Goal: Transaction & Acquisition: Purchase product/service

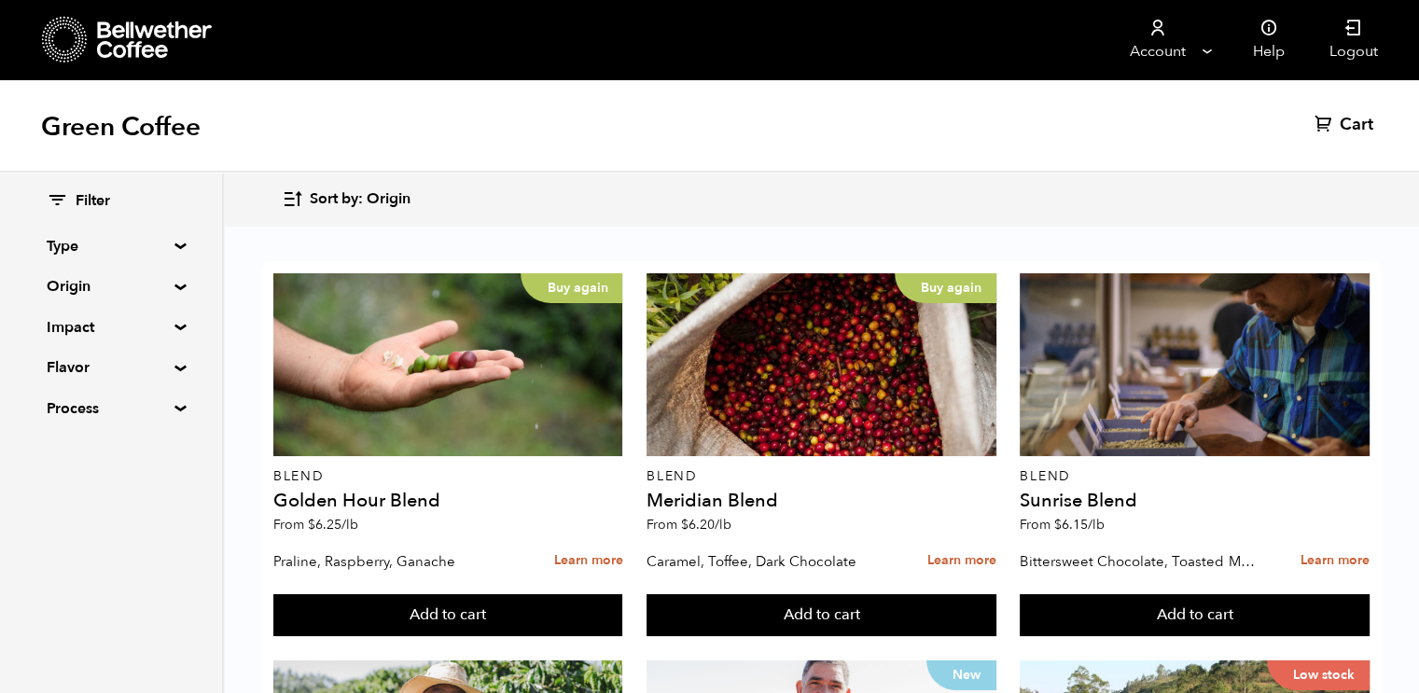
scroll to position [1129, 0]
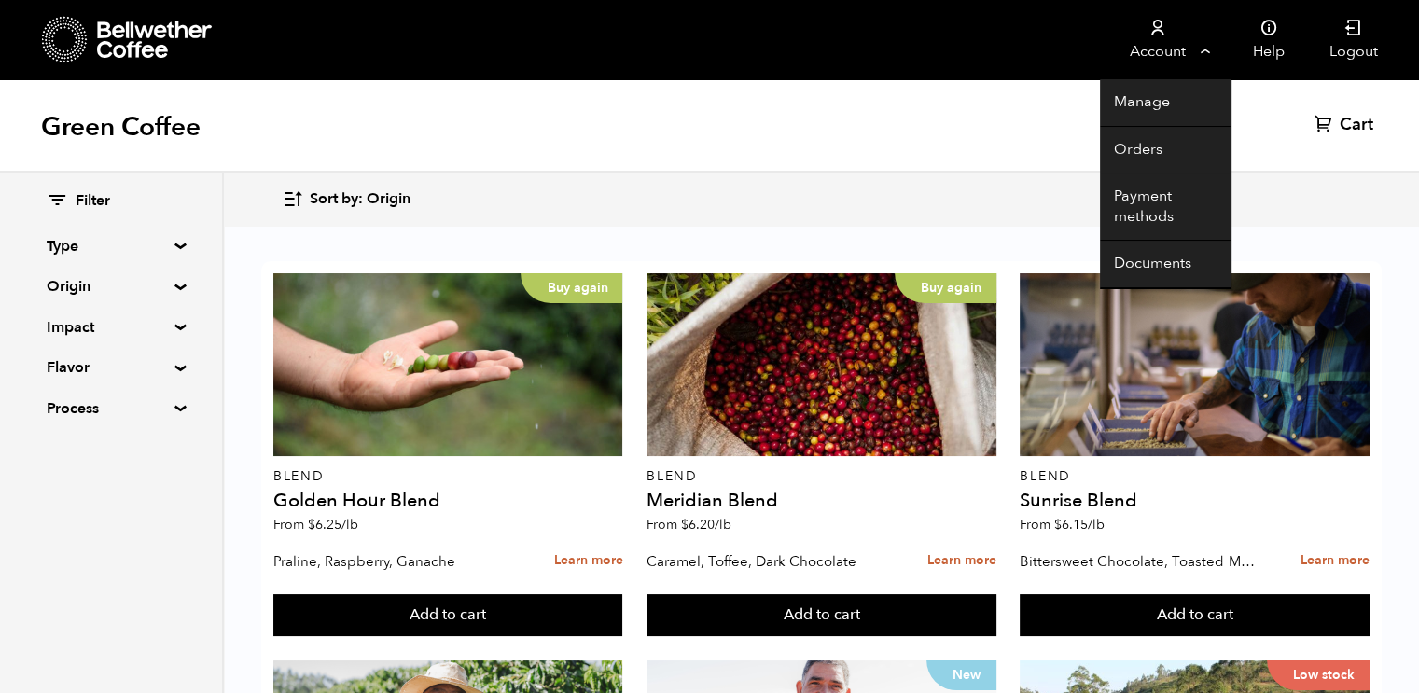
click at [1204, 62] on link "Account" at bounding box center [1157, 39] width 115 height 79
click at [1152, 146] on link "Orders" at bounding box center [1165, 151] width 131 height 48
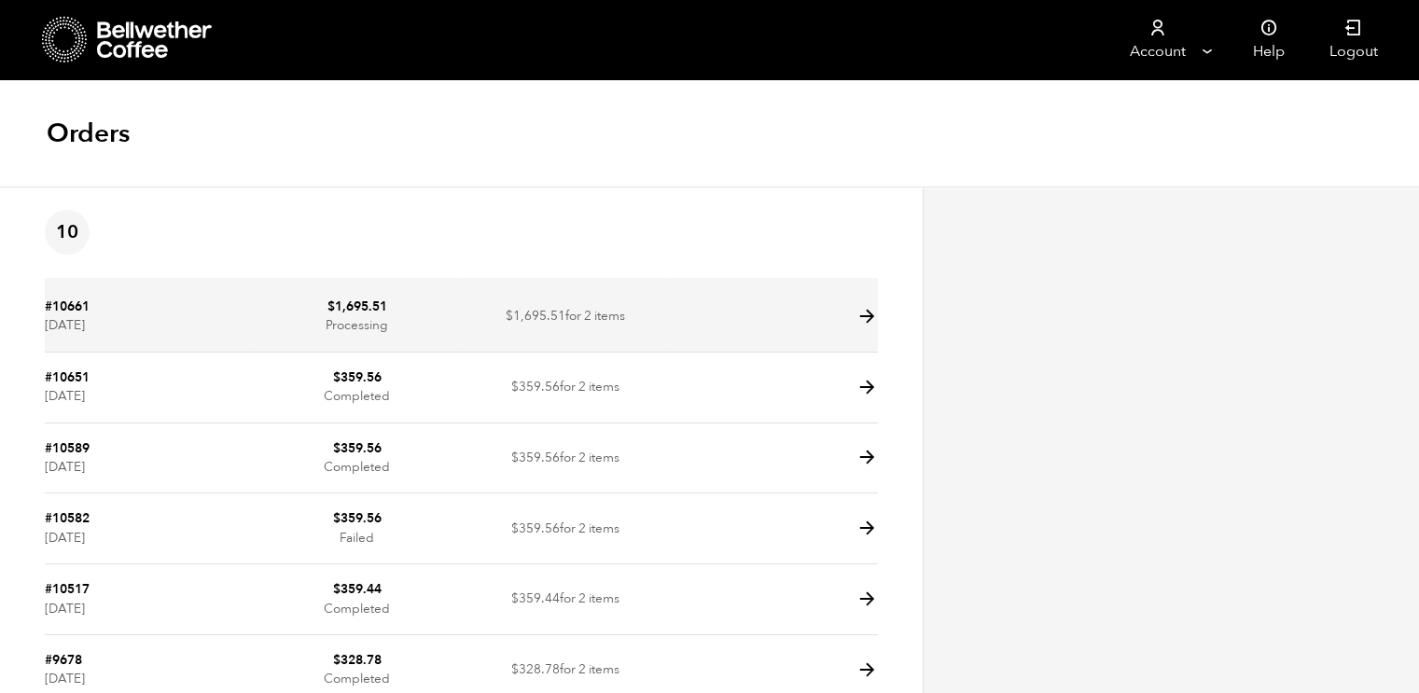
click at [773, 342] on td at bounding box center [773, 317] width 208 height 71
click at [762, 320] on td at bounding box center [773, 317] width 208 height 71
click at [863, 317] on icon at bounding box center [866, 316] width 21 height 21
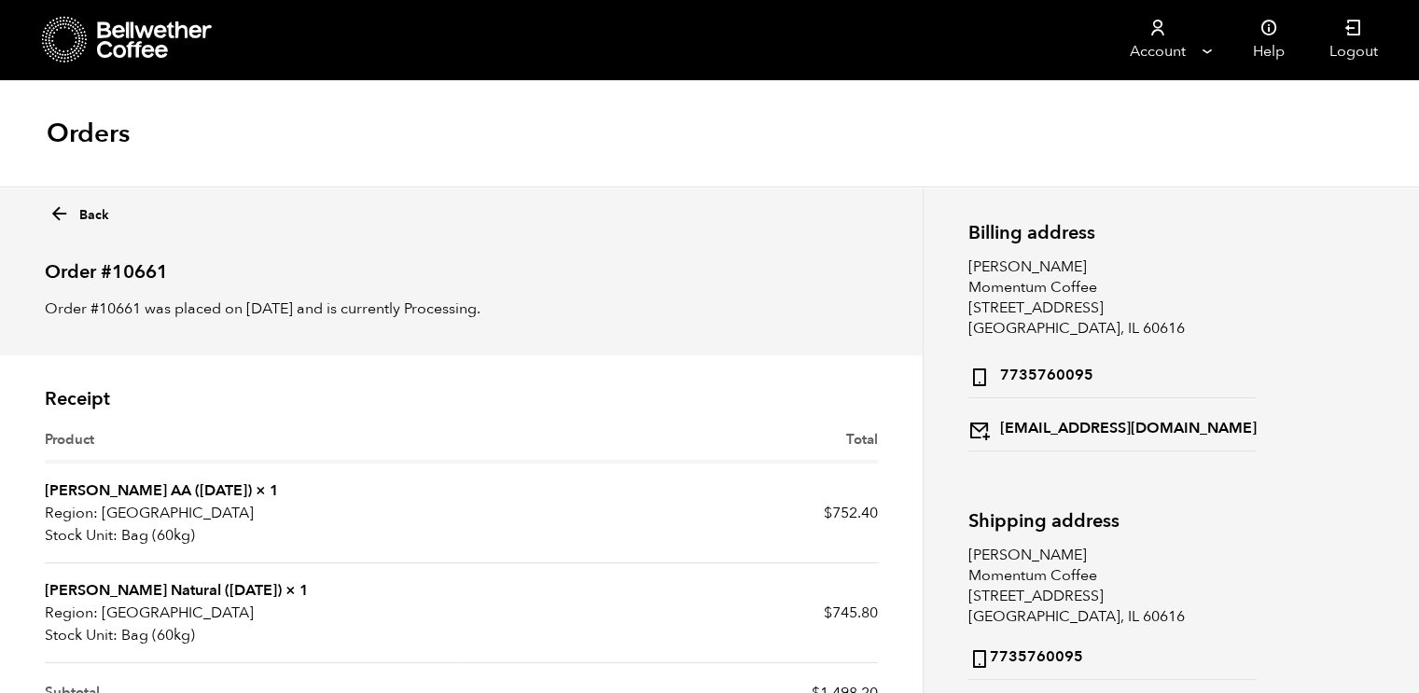
scroll to position [78, 0]
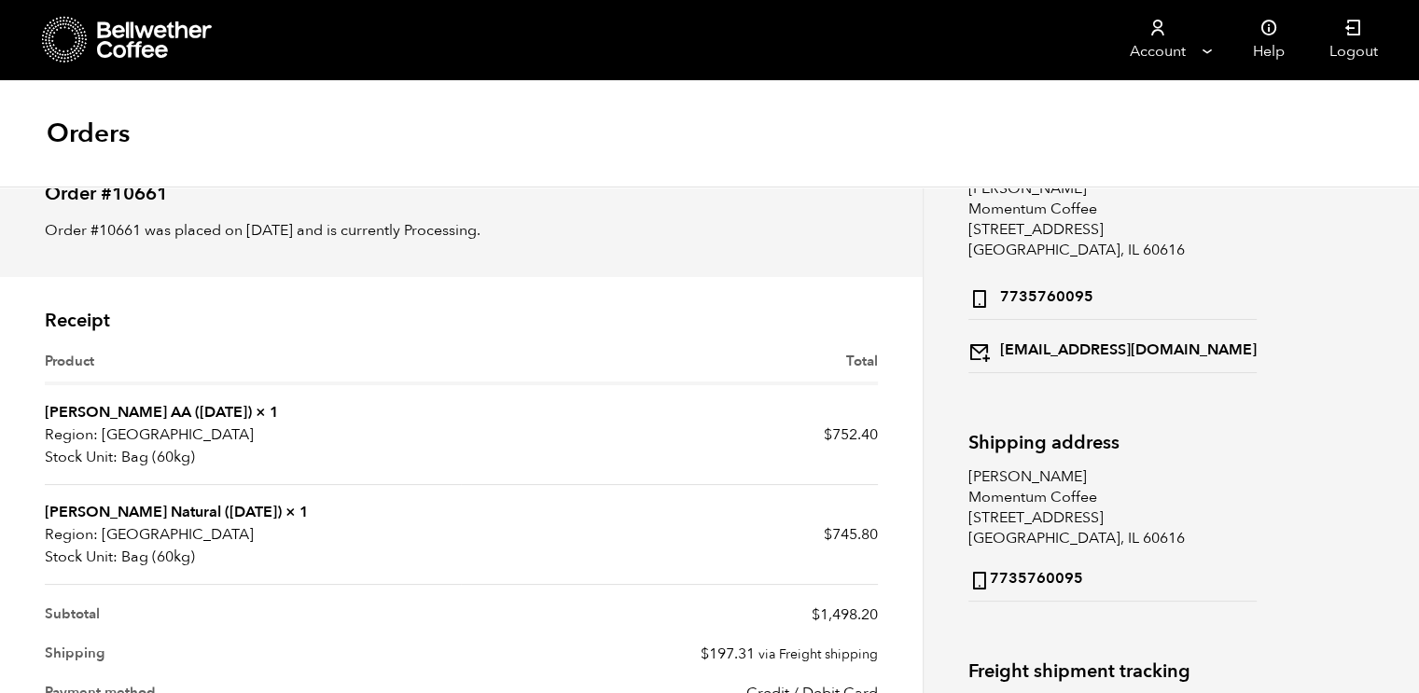
click at [185, 44] on icon at bounding box center [155, 39] width 117 height 37
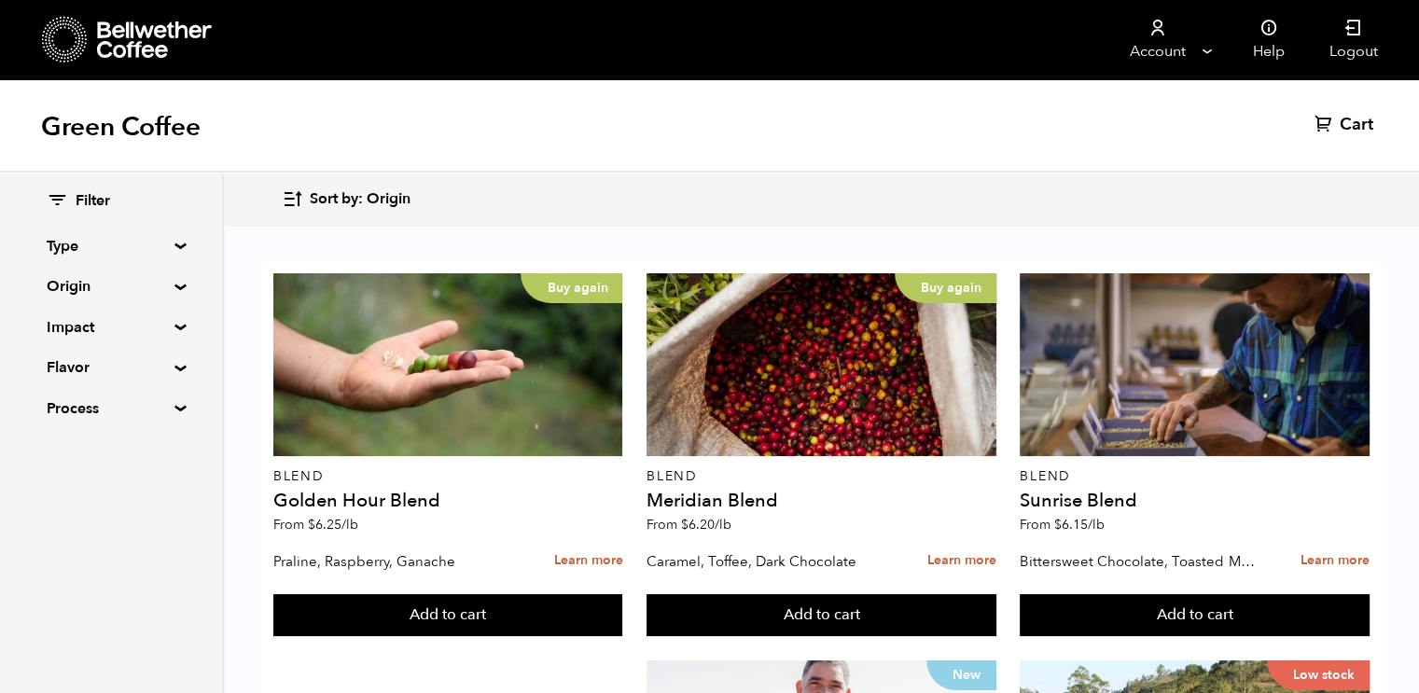
scroll to position [1097, 0]
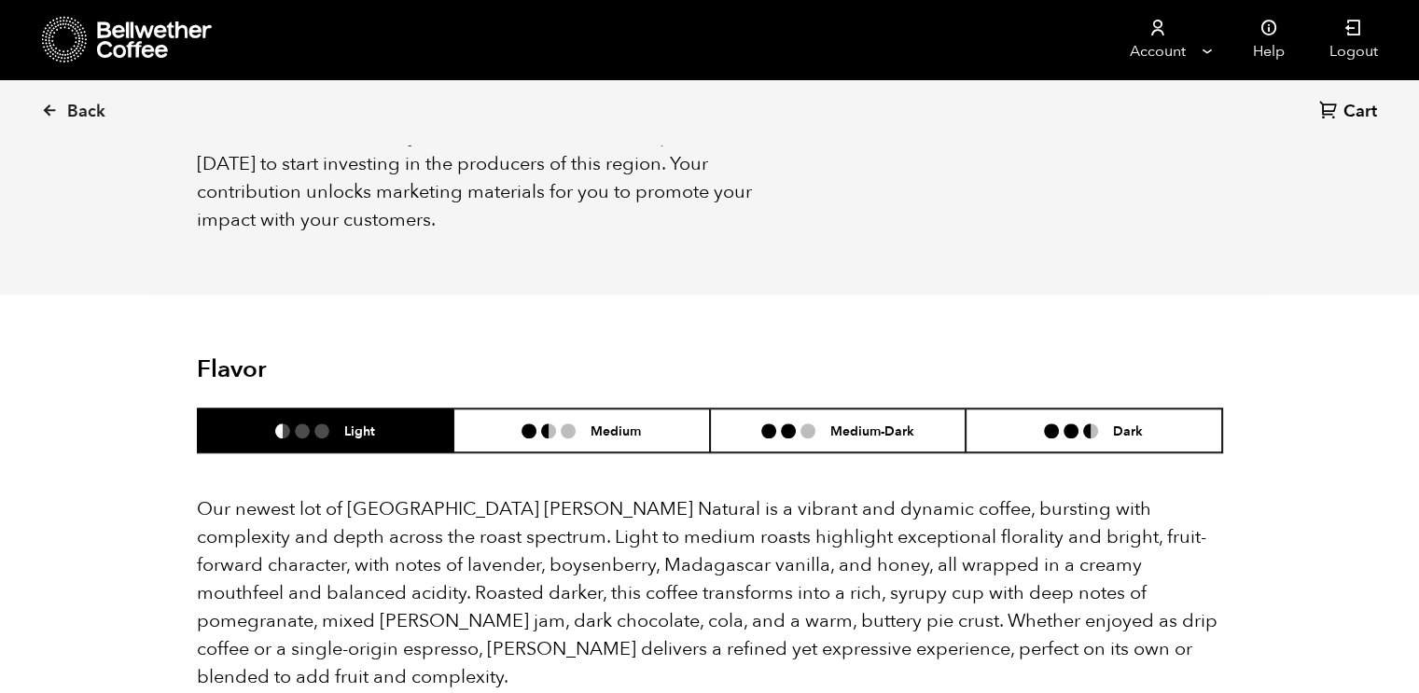
scroll to position [1393, 0]
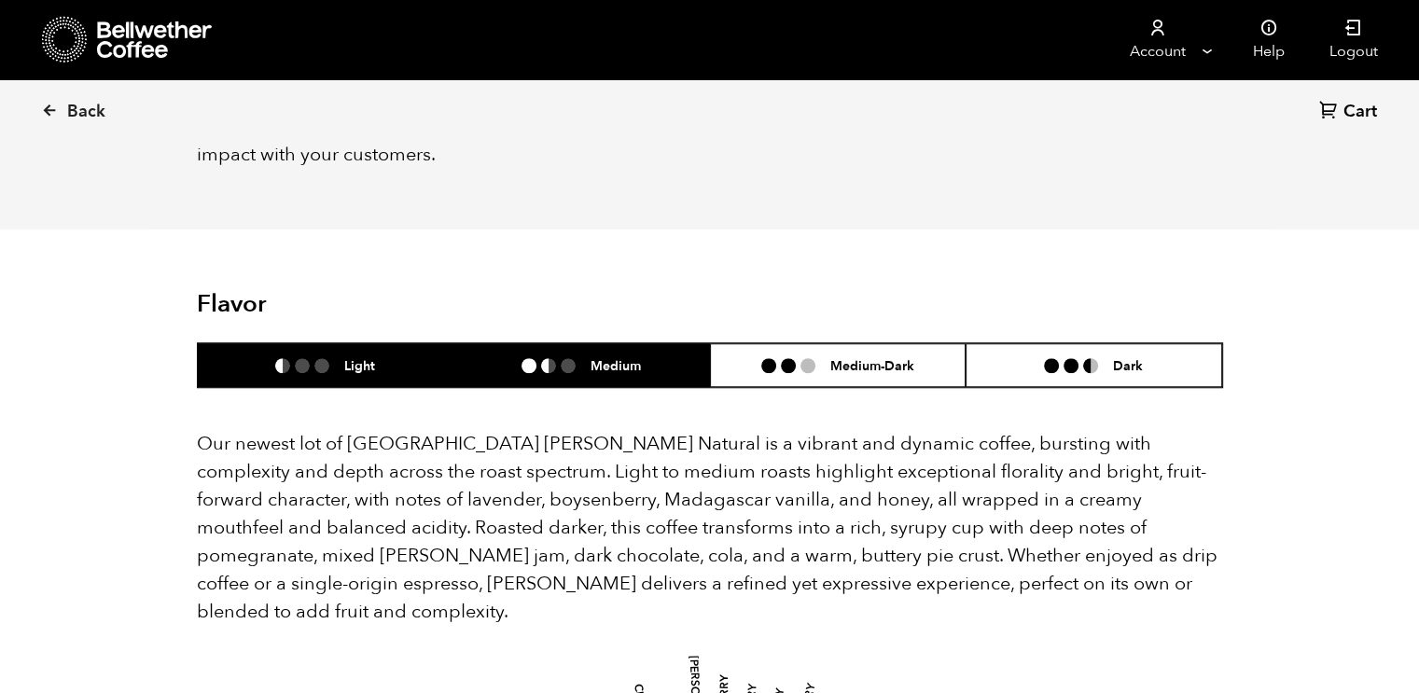
click at [629, 357] on h6 "Medium" at bounding box center [615, 365] width 50 height 16
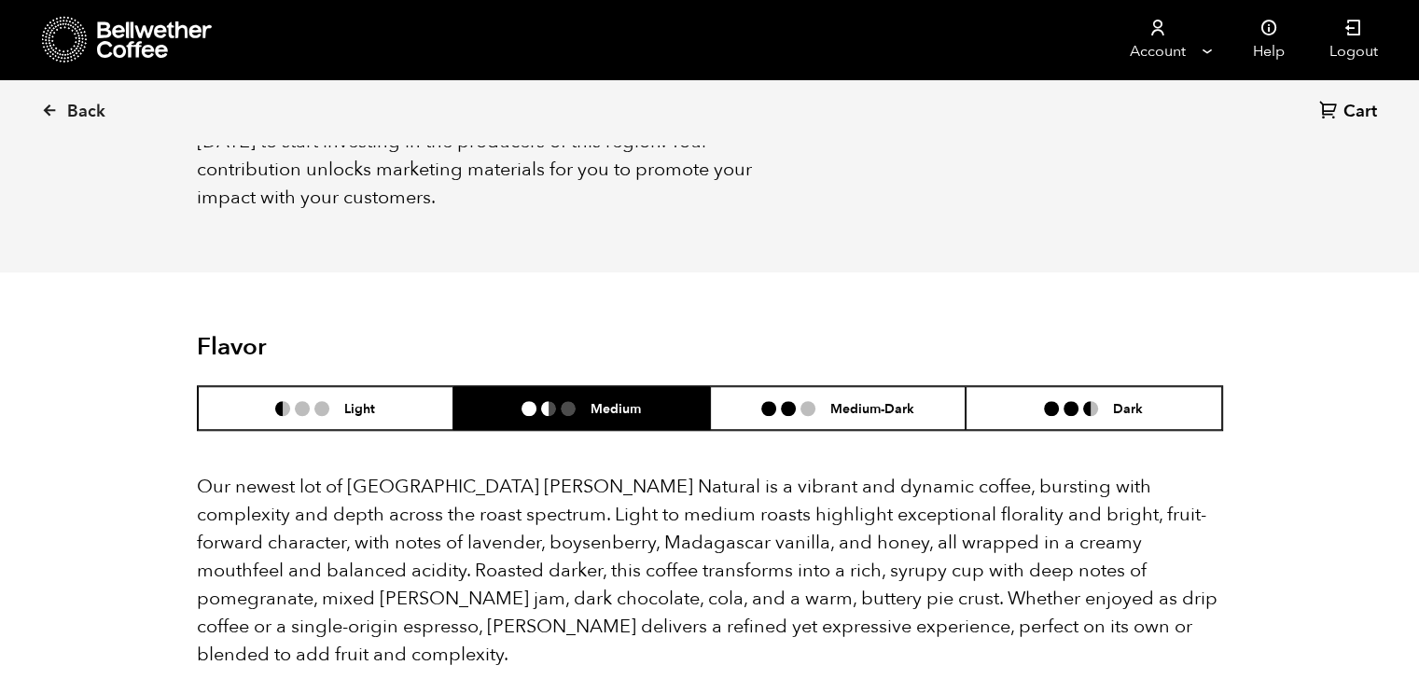
scroll to position [1371, 0]
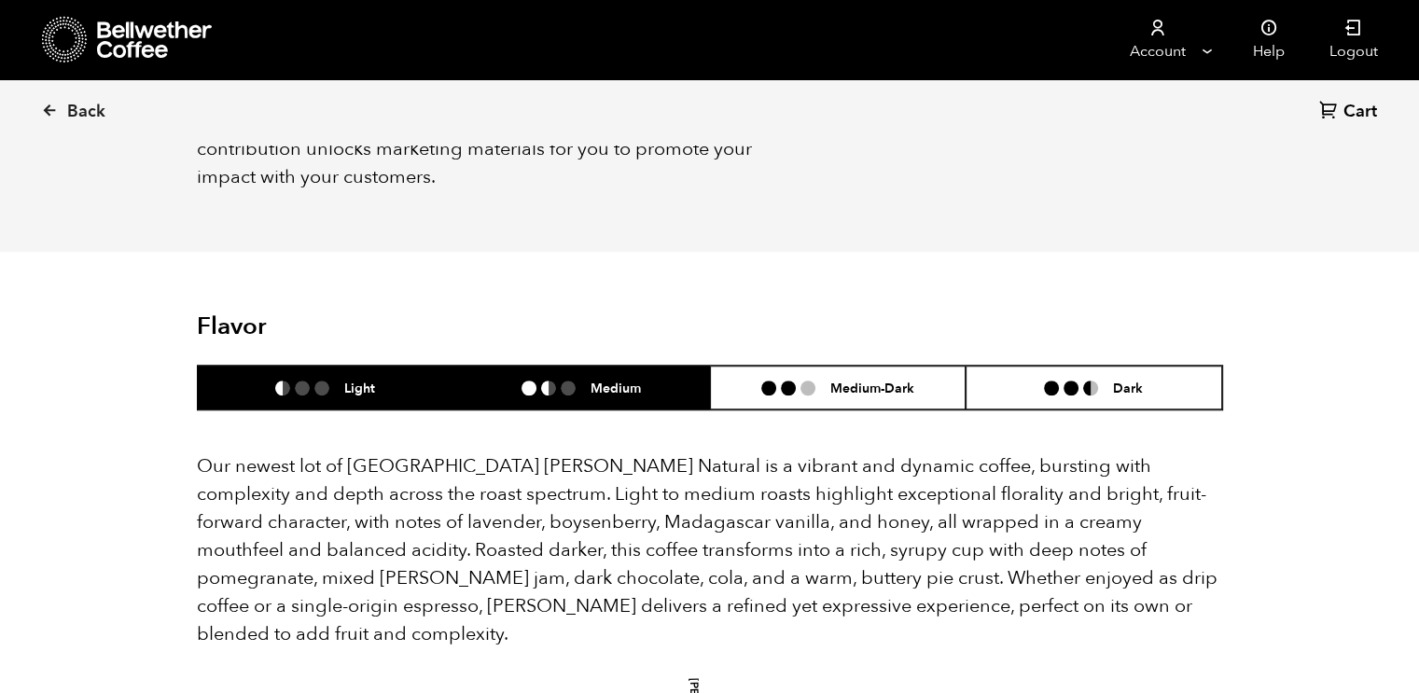
click at [398, 366] on li "Light" at bounding box center [326, 388] width 257 height 44
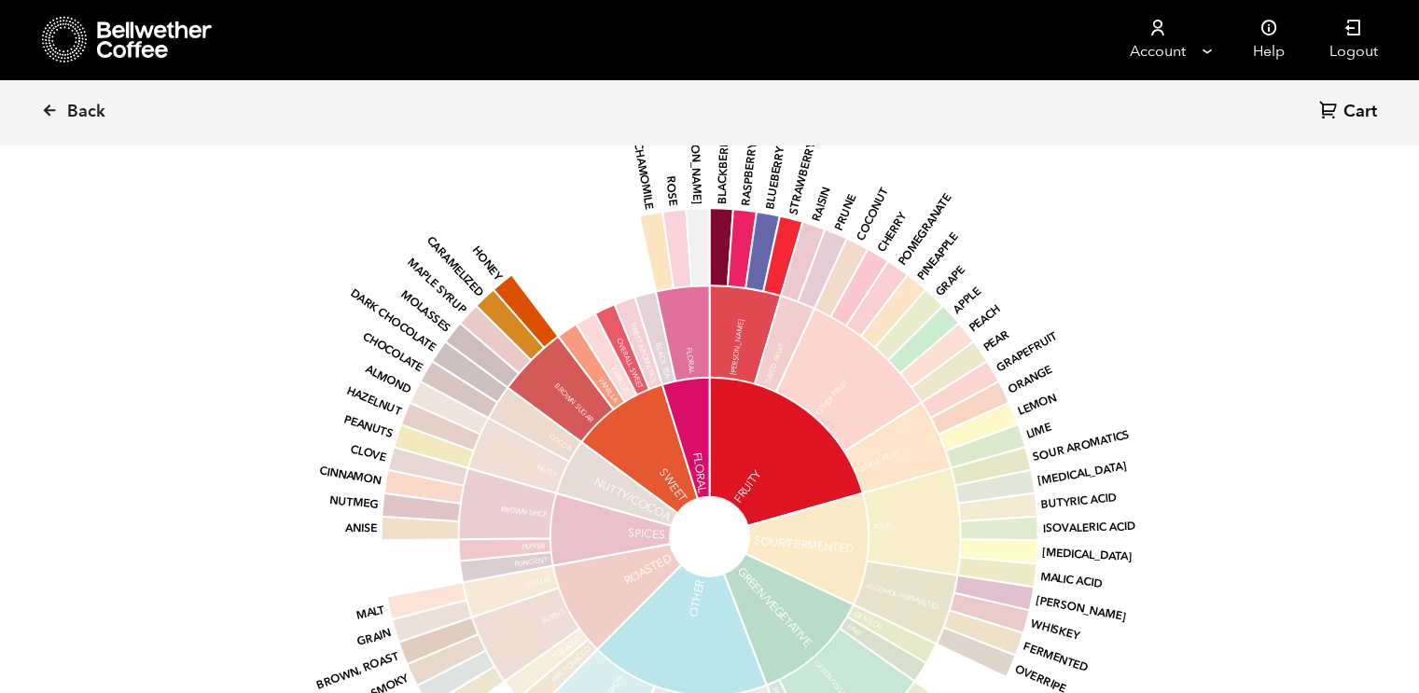
click at [571, 442] on icon at bounding box center [616, 484] width 121 height 84
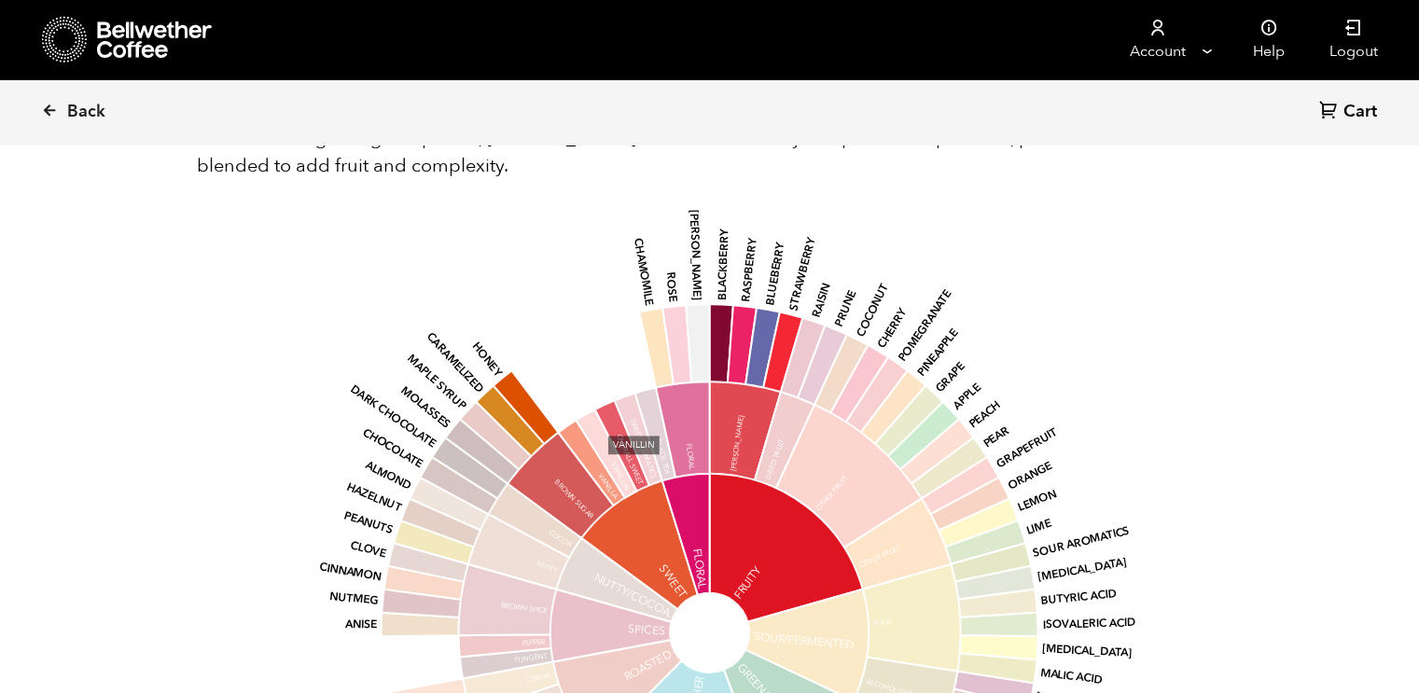
scroll to position [1841, 0]
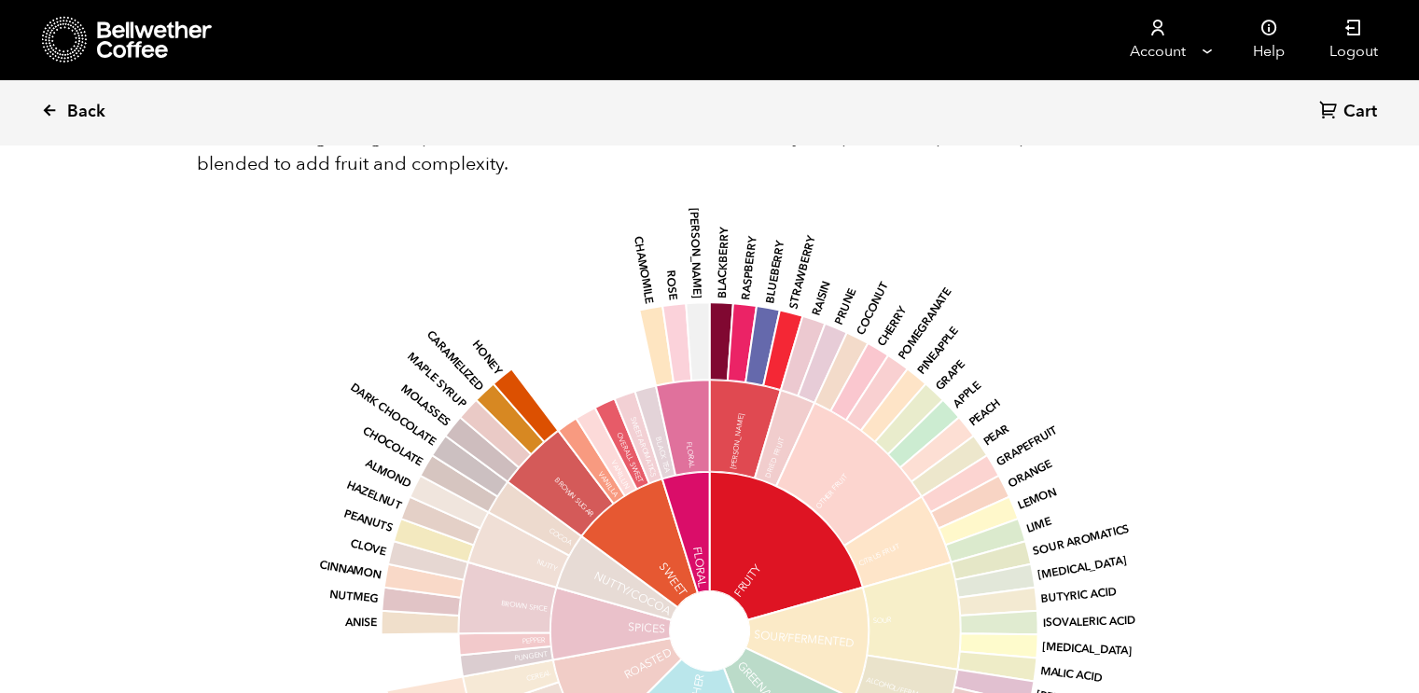
click at [49, 109] on icon at bounding box center [49, 110] width 17 height 17
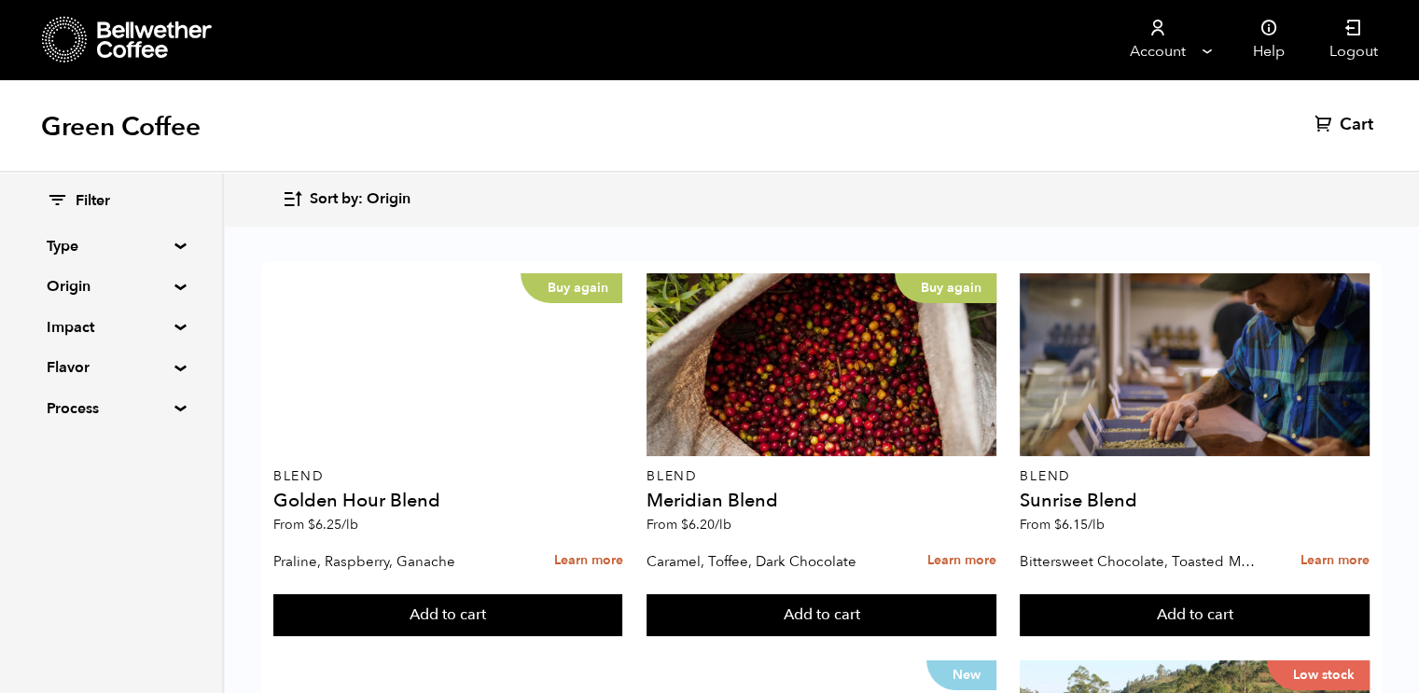
scroll to position [1215, 0]
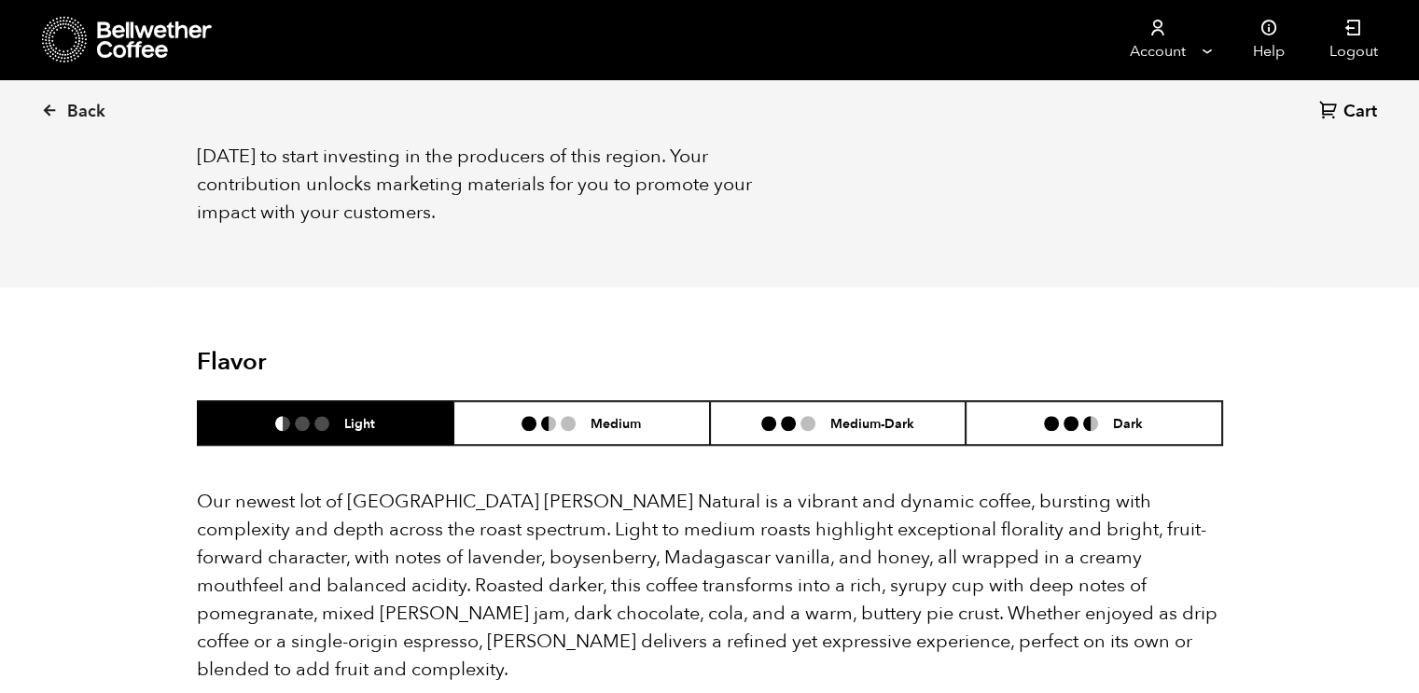
scroll to position [1335, 0]
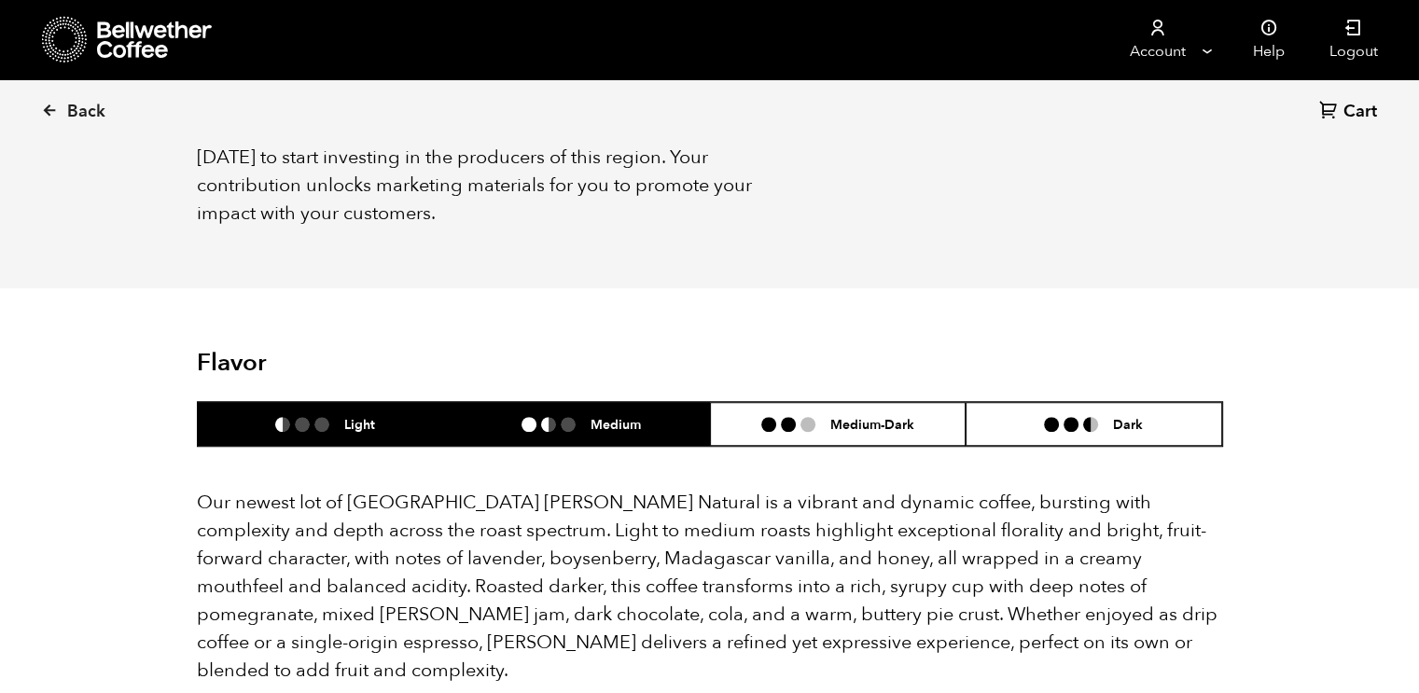
click at [635, 416] on h6 "Medium" at bounding box center [615, 424] width 50 height 16
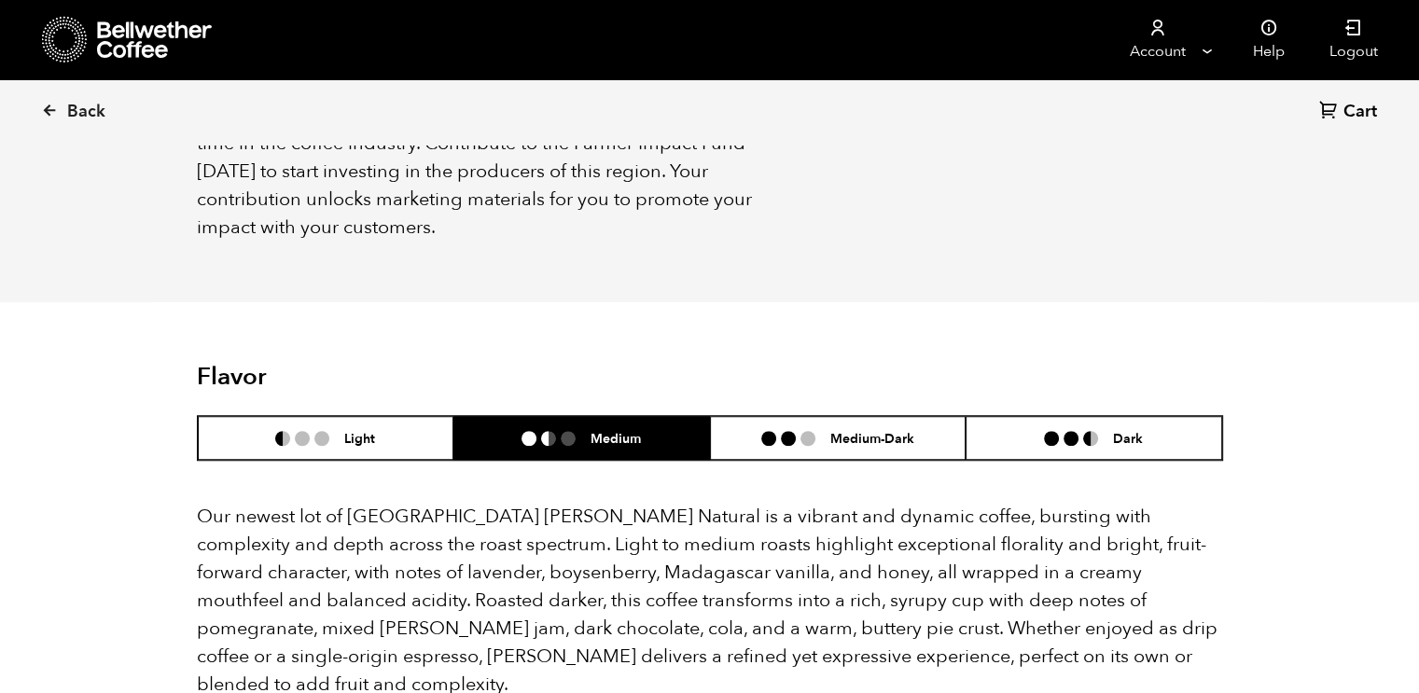
scroll to position [1323, 0]
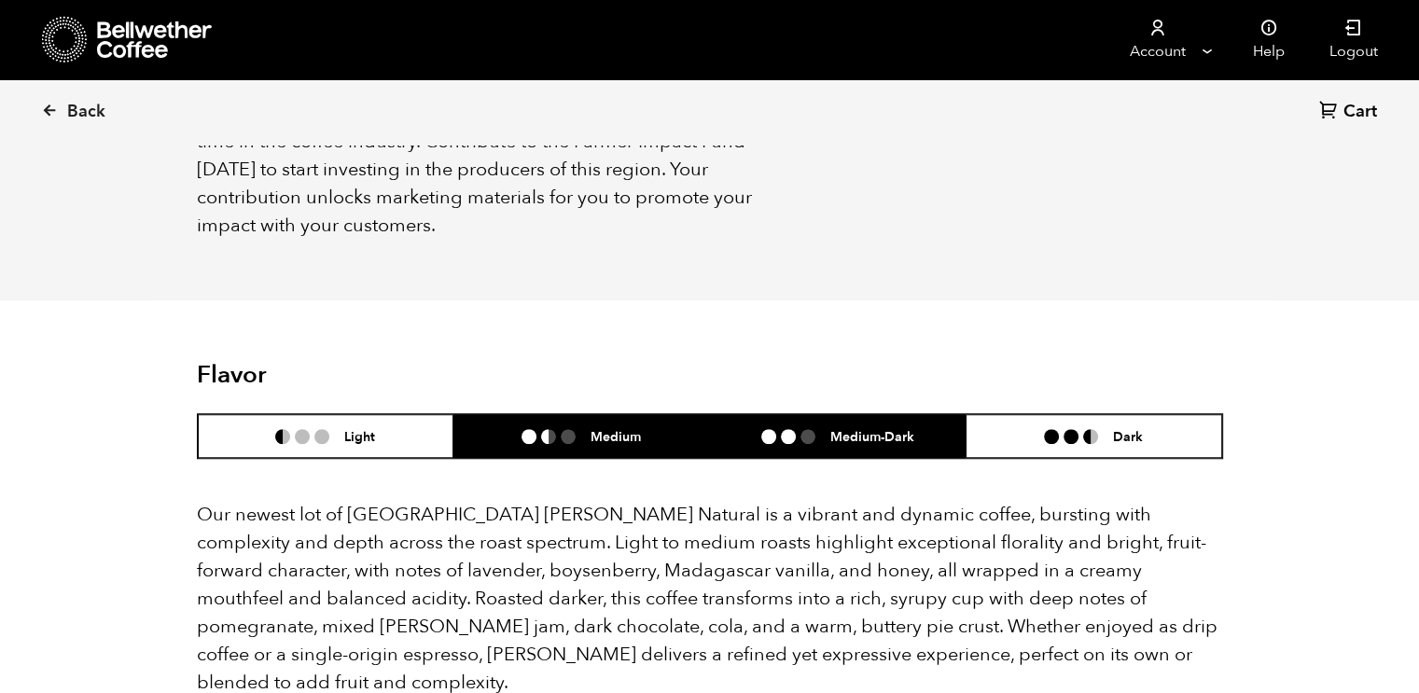
click at [823, 429] on ul at bounding box center [795, 436] width 69 height 15
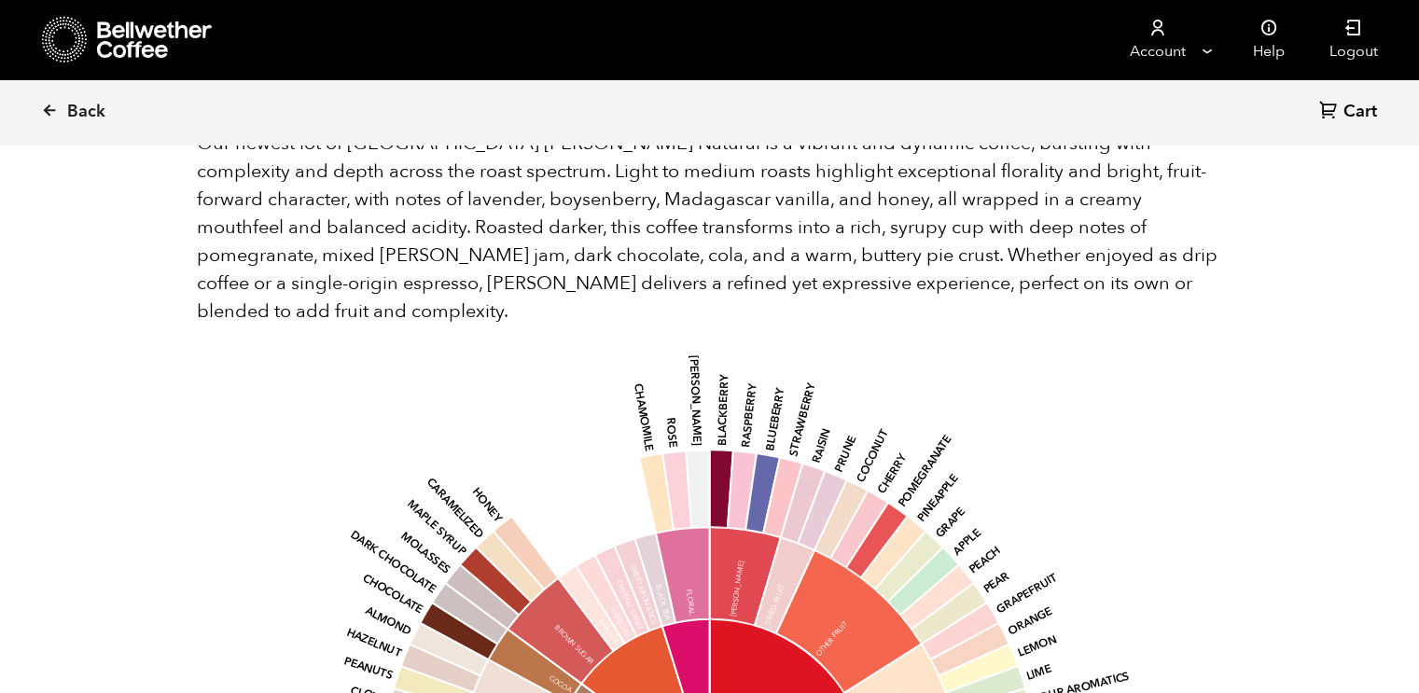
scroll to position [1466, 0]
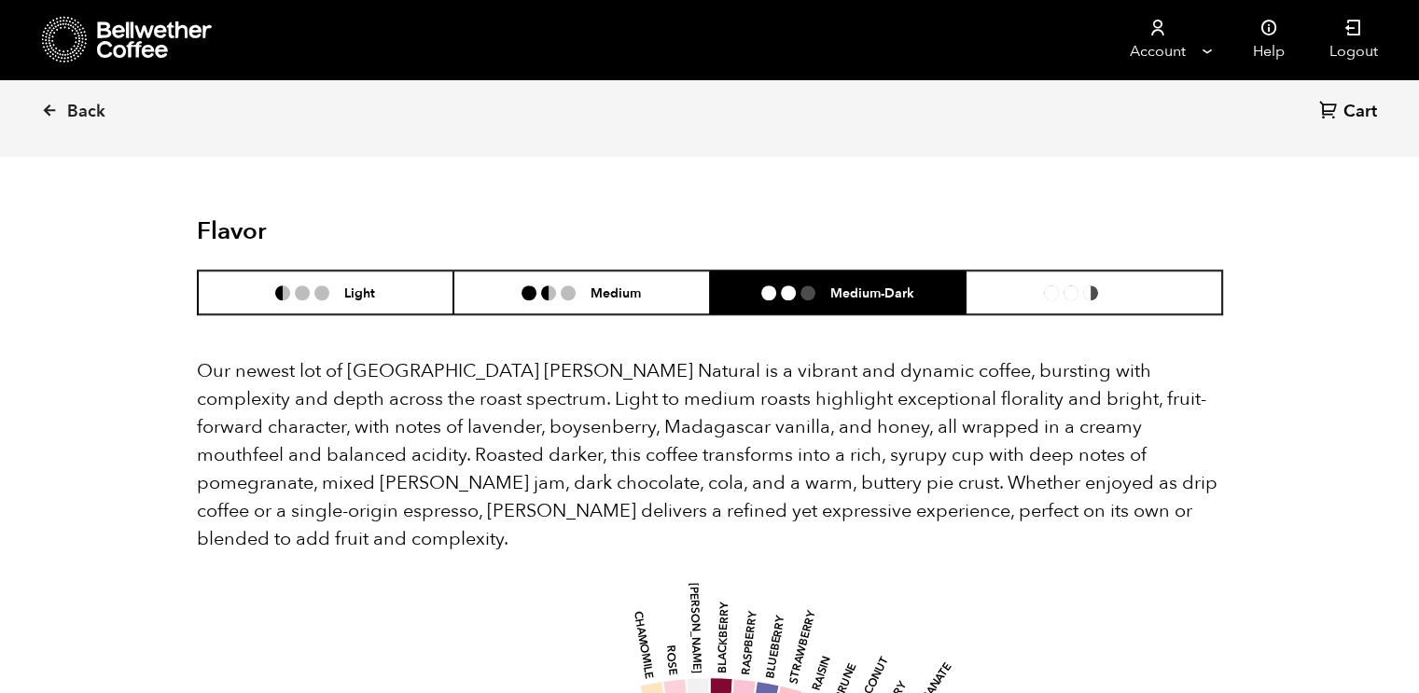
drag, startPoint x: 1093, startPoint y: 264, endPoint x: 993, endPoint y: 529, distance: 283.1
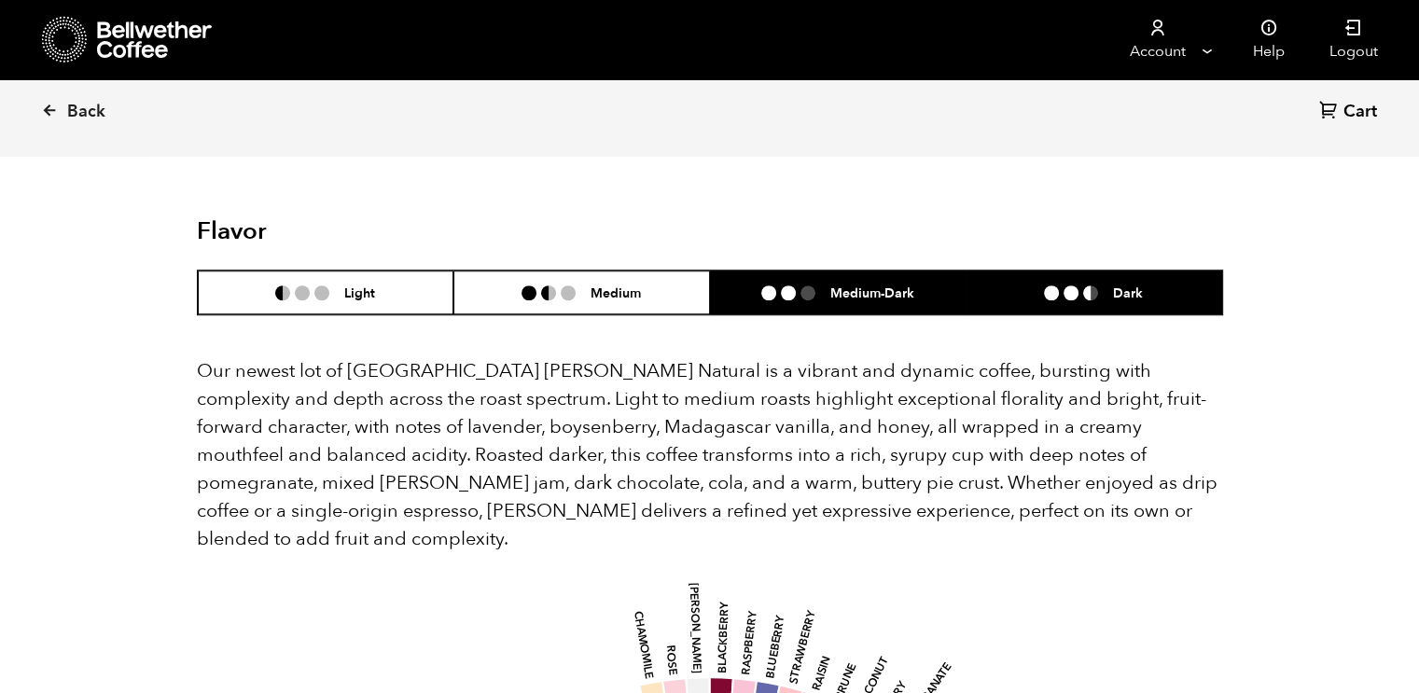
click at [1123, 284] on h6 "Dark" at bounding box center [1128, 292] width 30 height 16
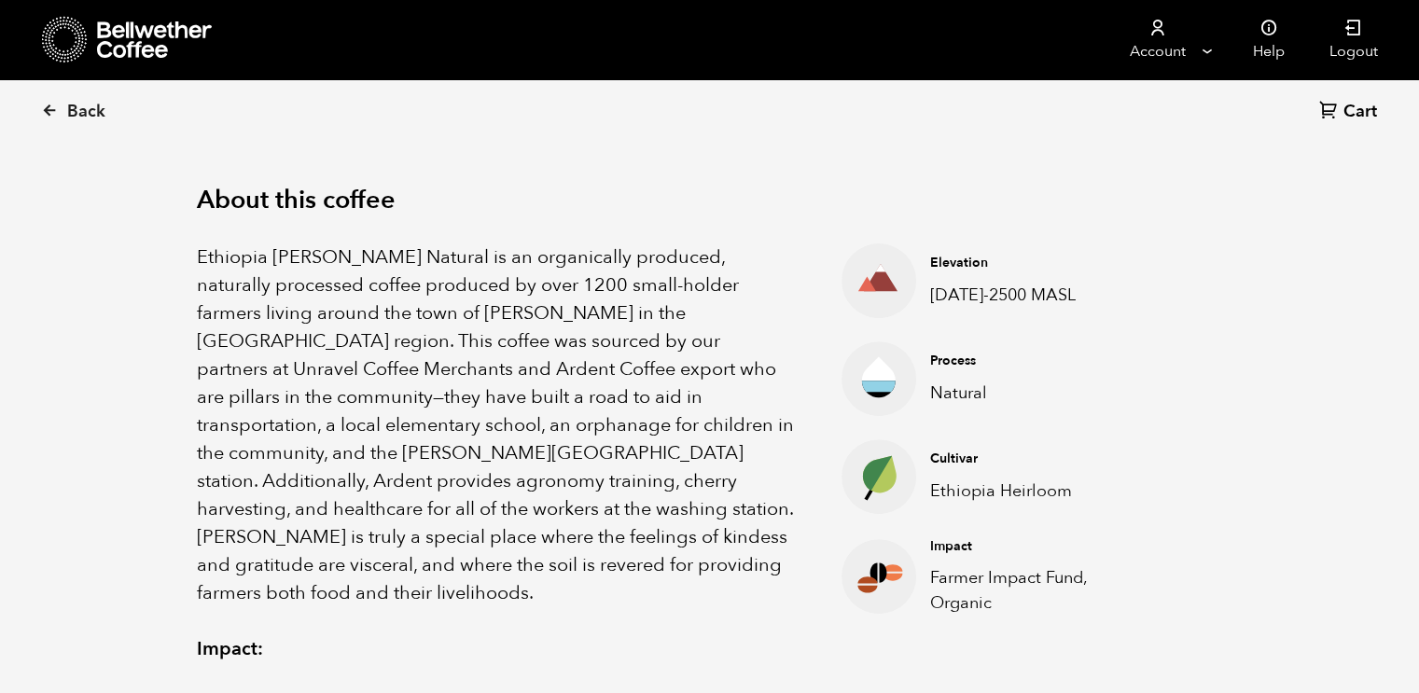
scroll to position [551, 0]
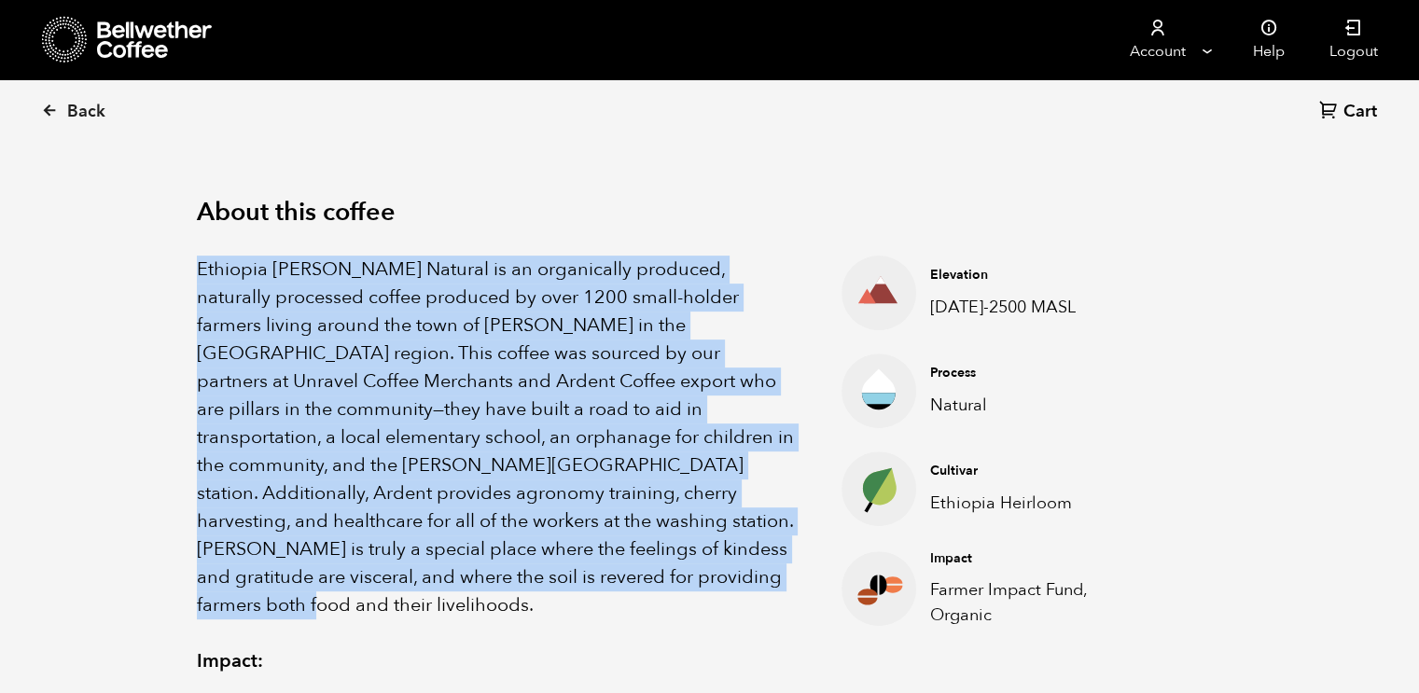
drag, startPoint x: 194, startPoint y: 262, endPoint x: 578, endPoint y: 586, distance: 502.4
click at [578, 586] on div "About this coffee Ethiopia Shanta Golba Natural is an organically produced, nat…" at bounding box center [709, 604] width 1119 height 935
copy p "Ethiopia Shanta Golba Natural is an organically produced, naturally processed c…"
click at [714, 294] on p "Ethiopia Shanta Golba Natural is an organically produced, naturally processed c…" at bounding box center [496, 438] width 599 height 364
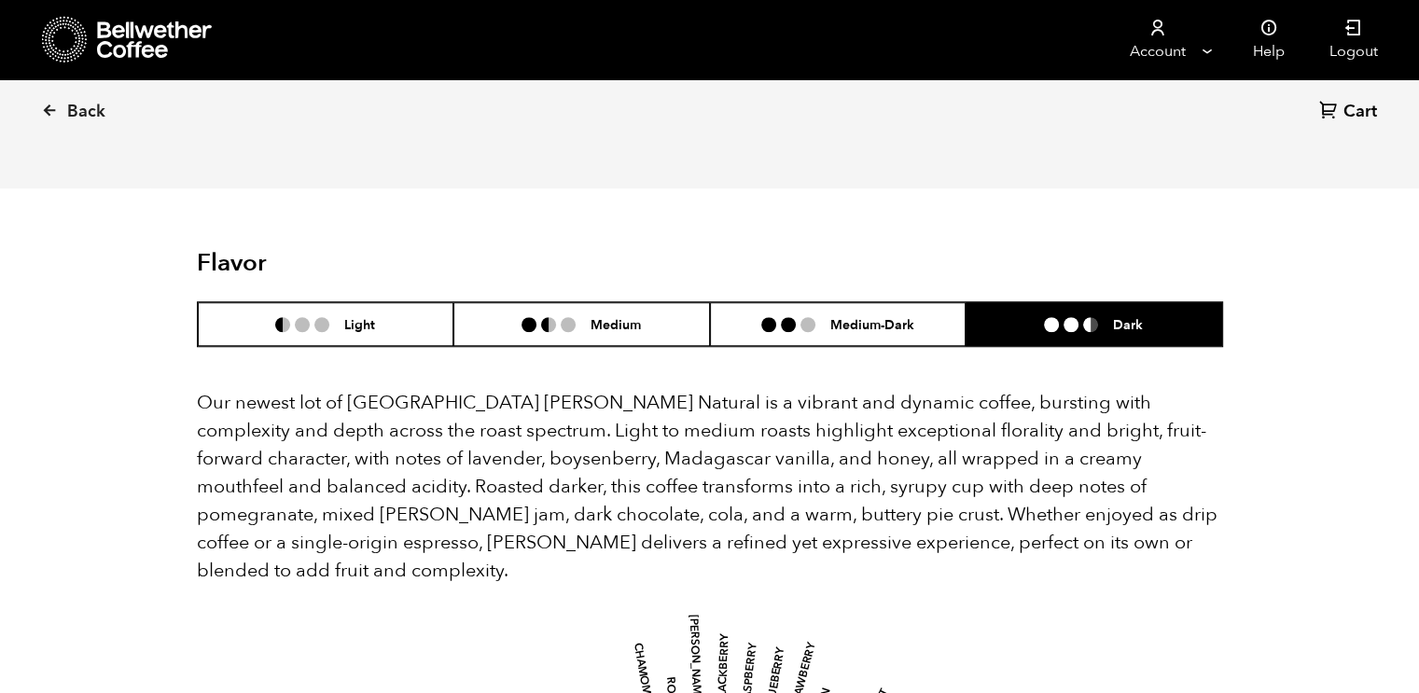
scroll to position [1433, 0]
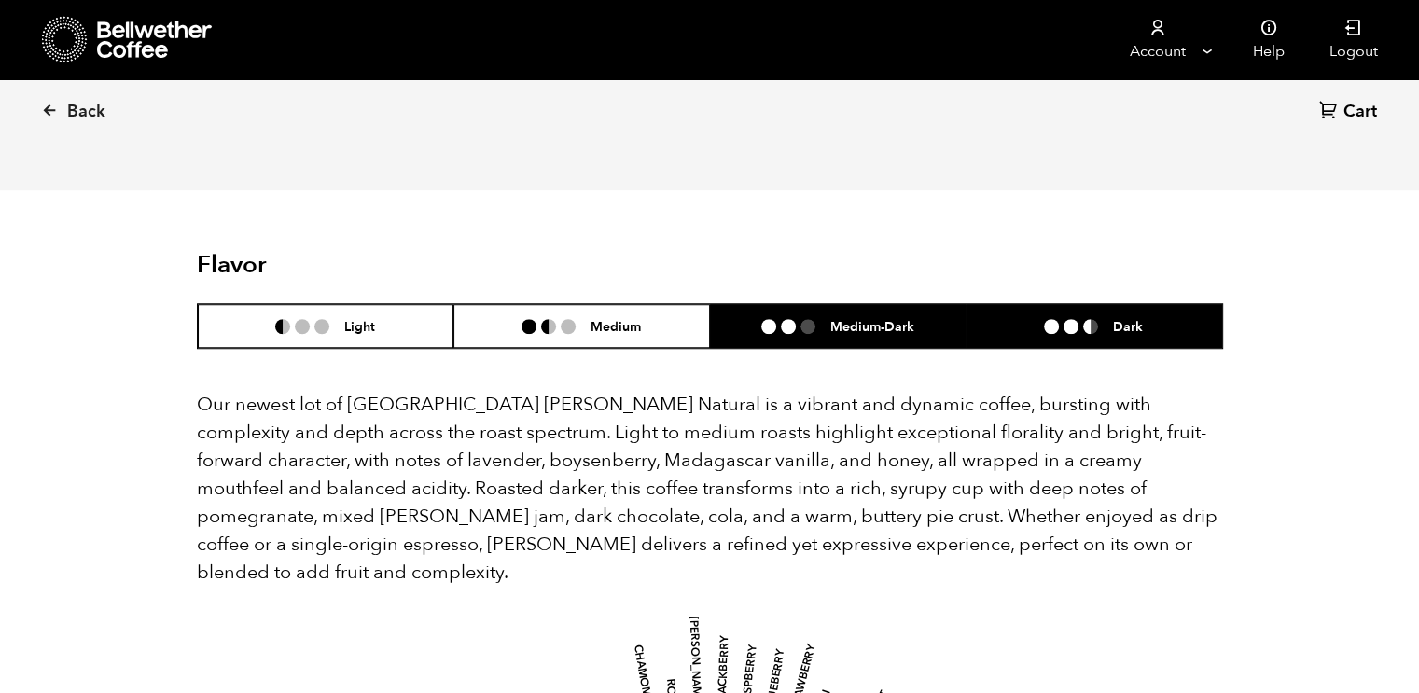
click at [836, 318] on h6 "Medium-Dark" at bounding box center [872, 326] width 84 height 16
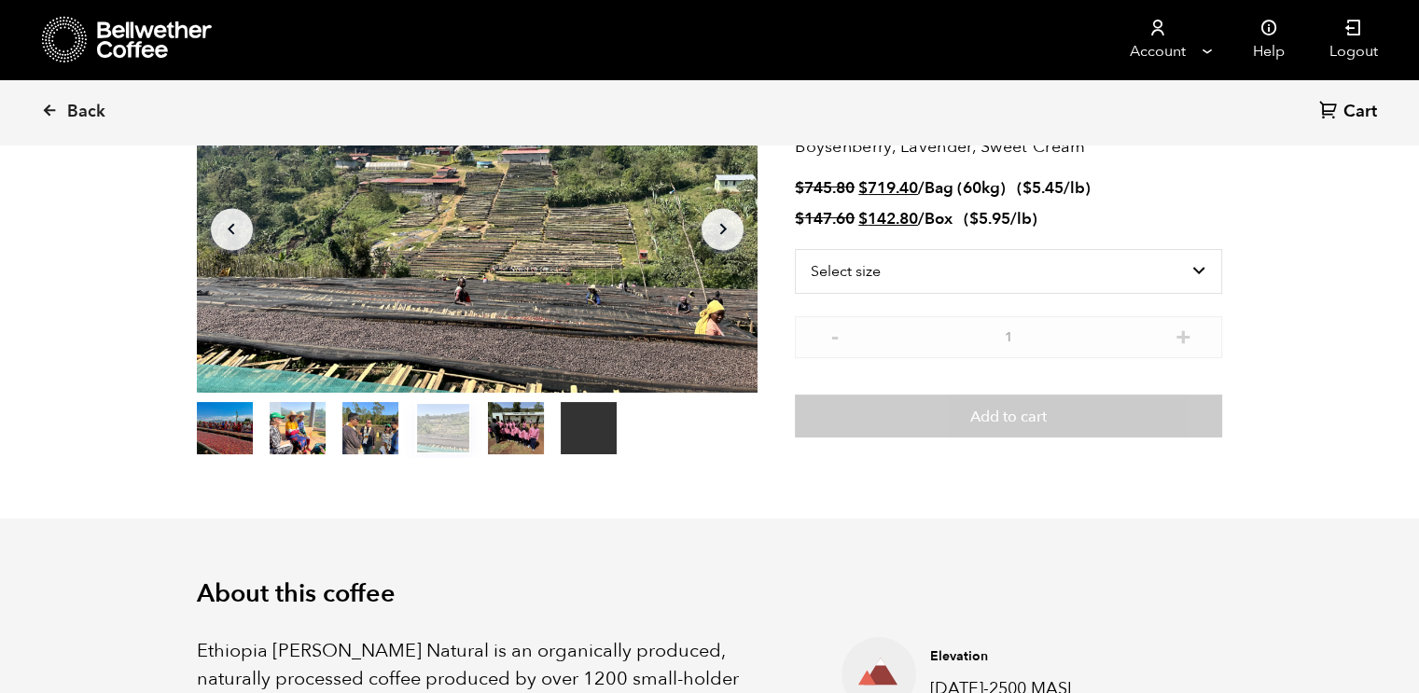
scroll to position [0, 0]
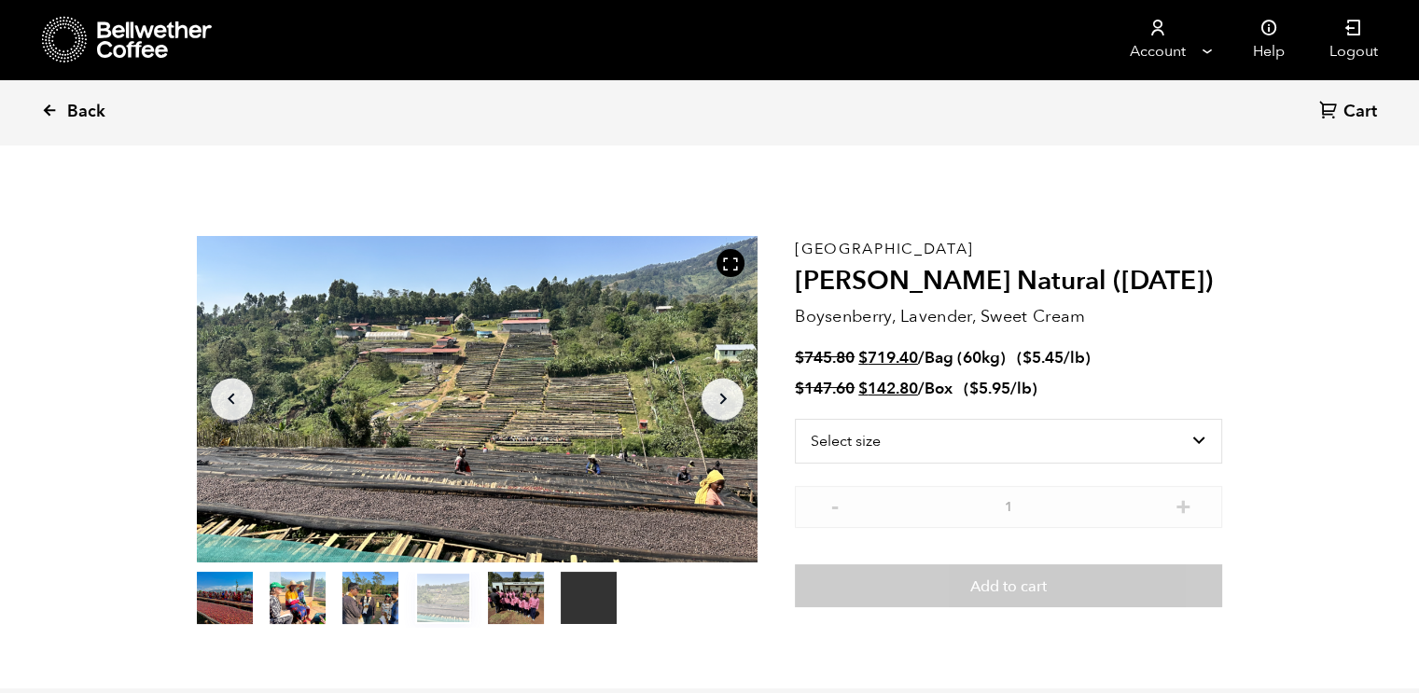
click at [51, 118] on icon at bounding box center [49, 110] width 17 height 17
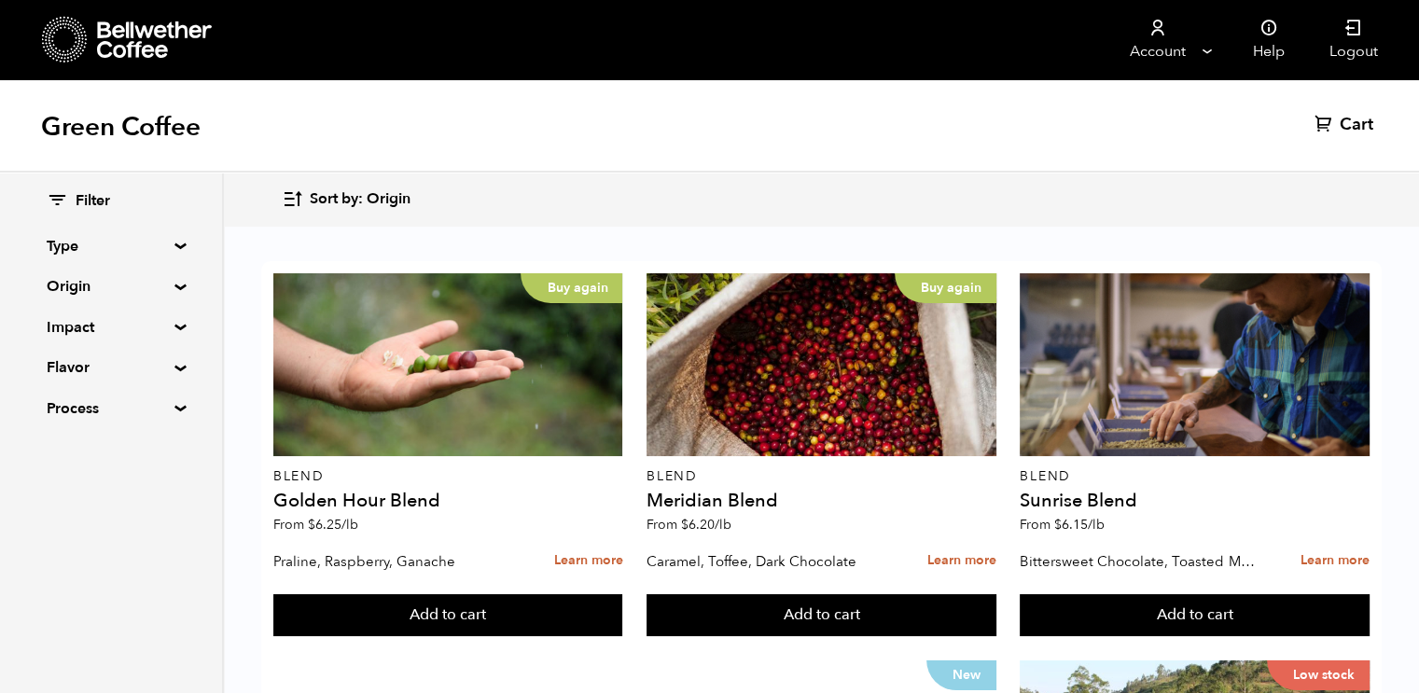
scroll to position [1913, 0]
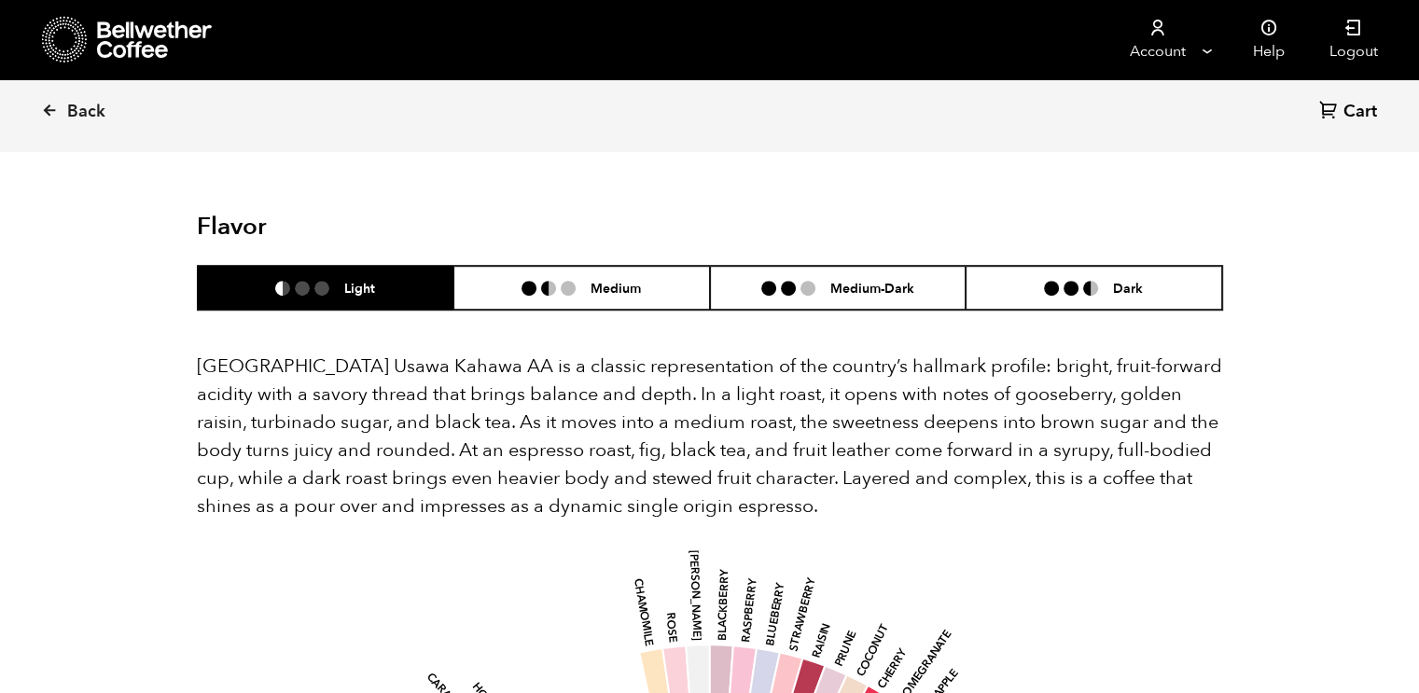
scroll to position [1108, 0]
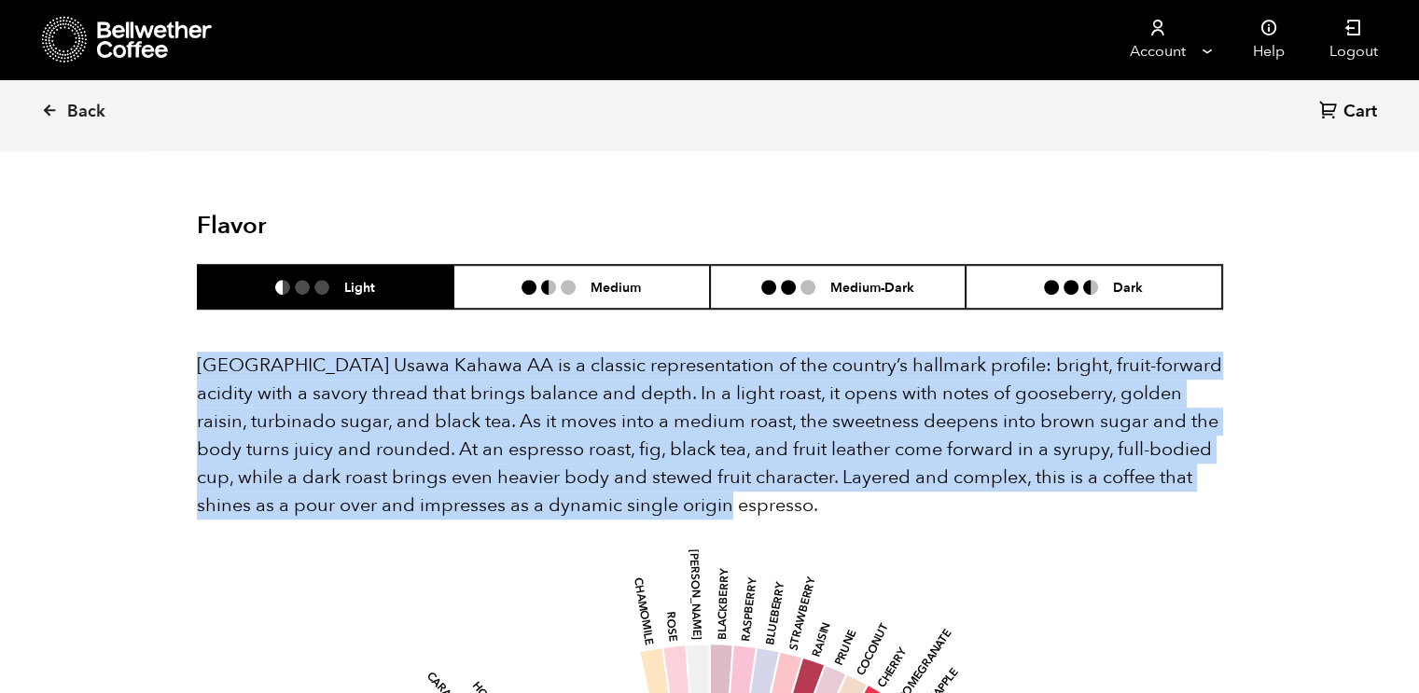
drag, startPoint x: 198, startPoint y: 336, endPoint x: 664, endPoint y: 493, distance: 492.3
click at [664, 493] on p "[GEOGRAPHIC_DATA] Usawa Kahawa AA is a classic representation of the country’s …" at bounding box center [710, 436] width 1026 height 168
copy p "[GEOGRAPHIC_DATA] Usawa Kahawa AA is a classic representation of the country’s …"
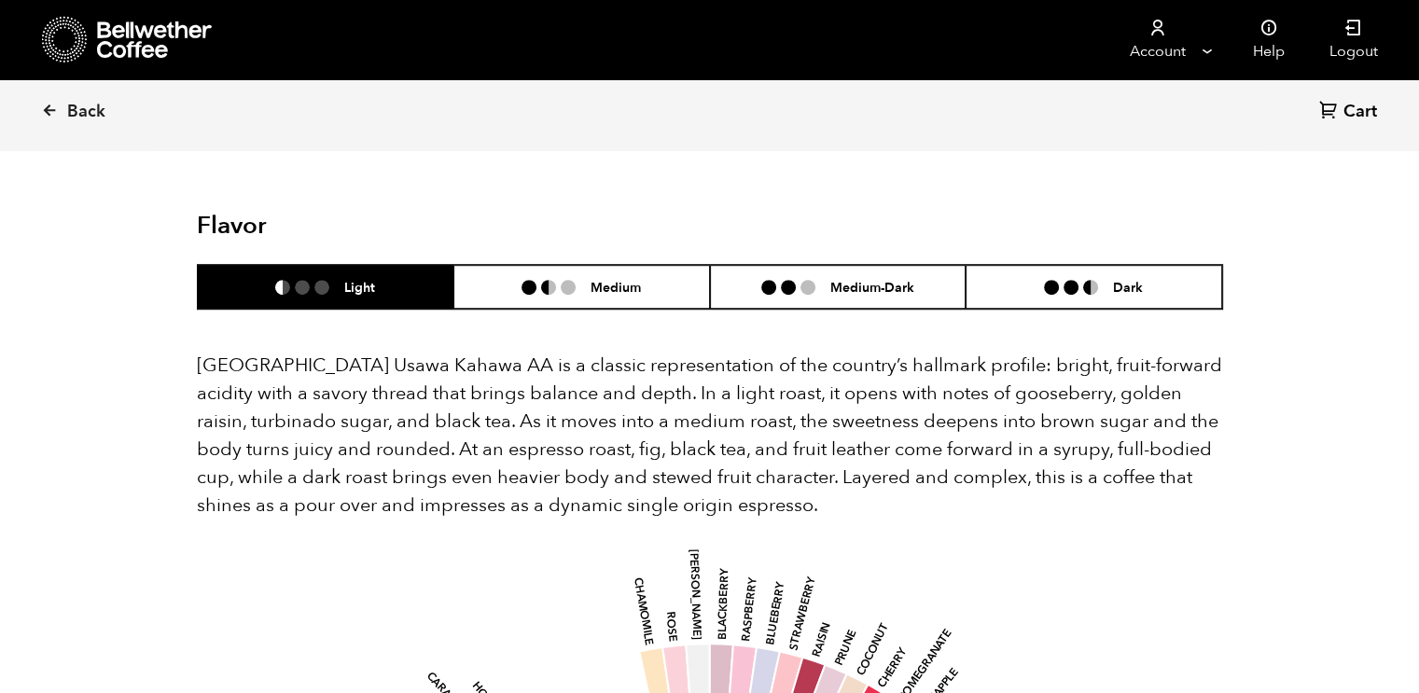
click at [326, 280] on li at bounding box center [321, 287] width 15 height 15
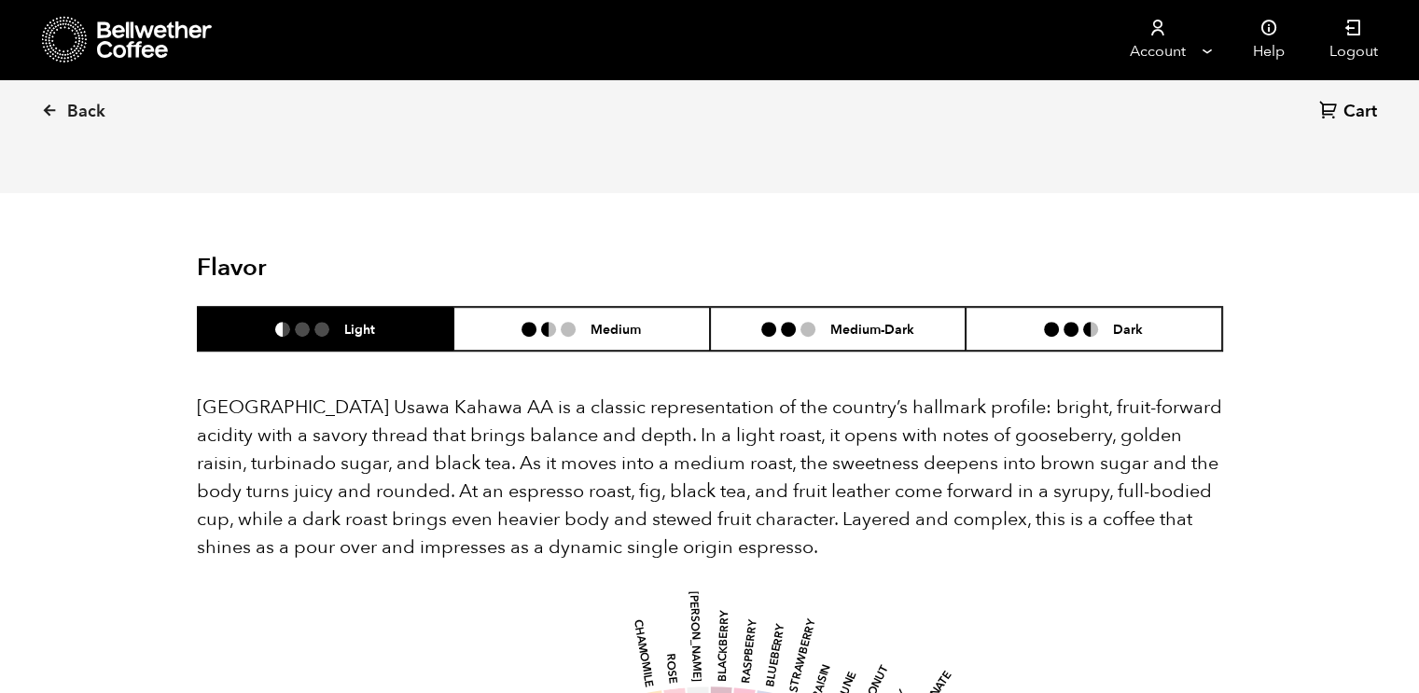
scroll to position [1061, 0]
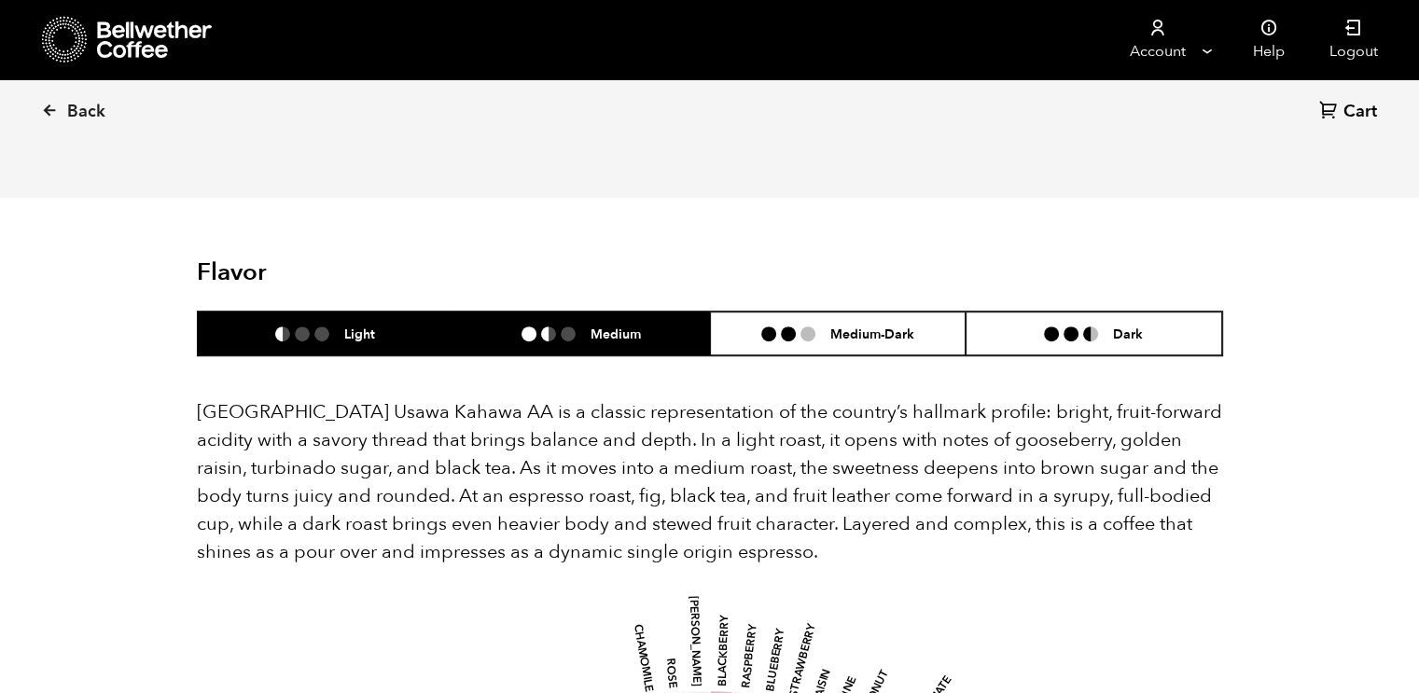
click at [618, 323] on li "Medium" at bounding box center [581, 334] width 257 height 44
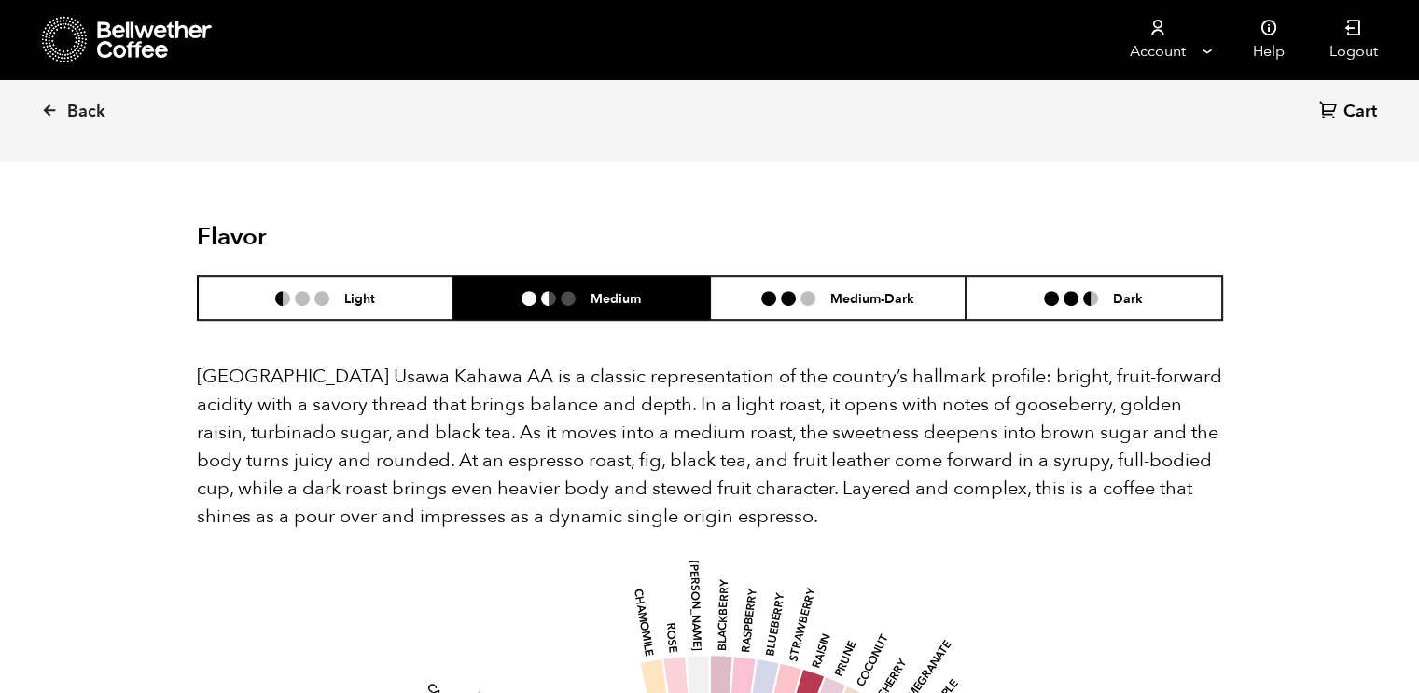
scroll to position [1099, 0]
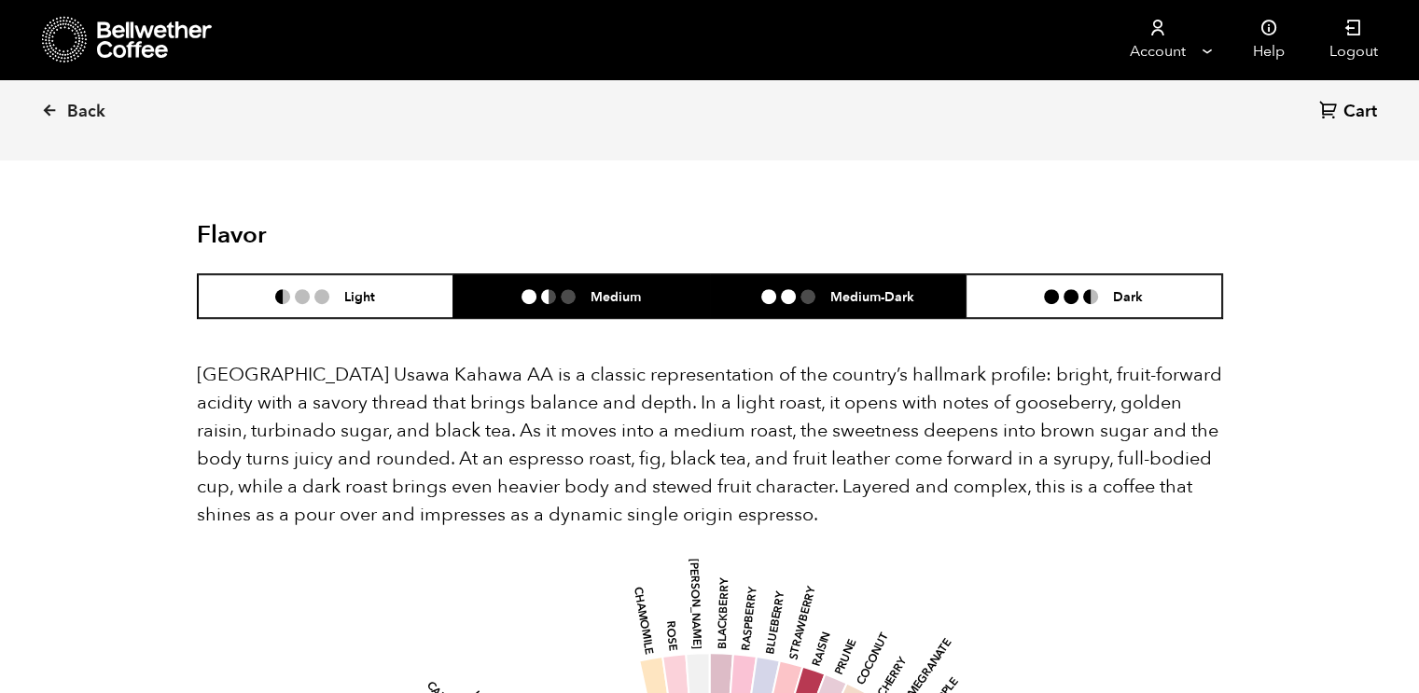
click at [795, 274] on li "Medium-Dark" at bounding box center [838, 296] width 257 height 44
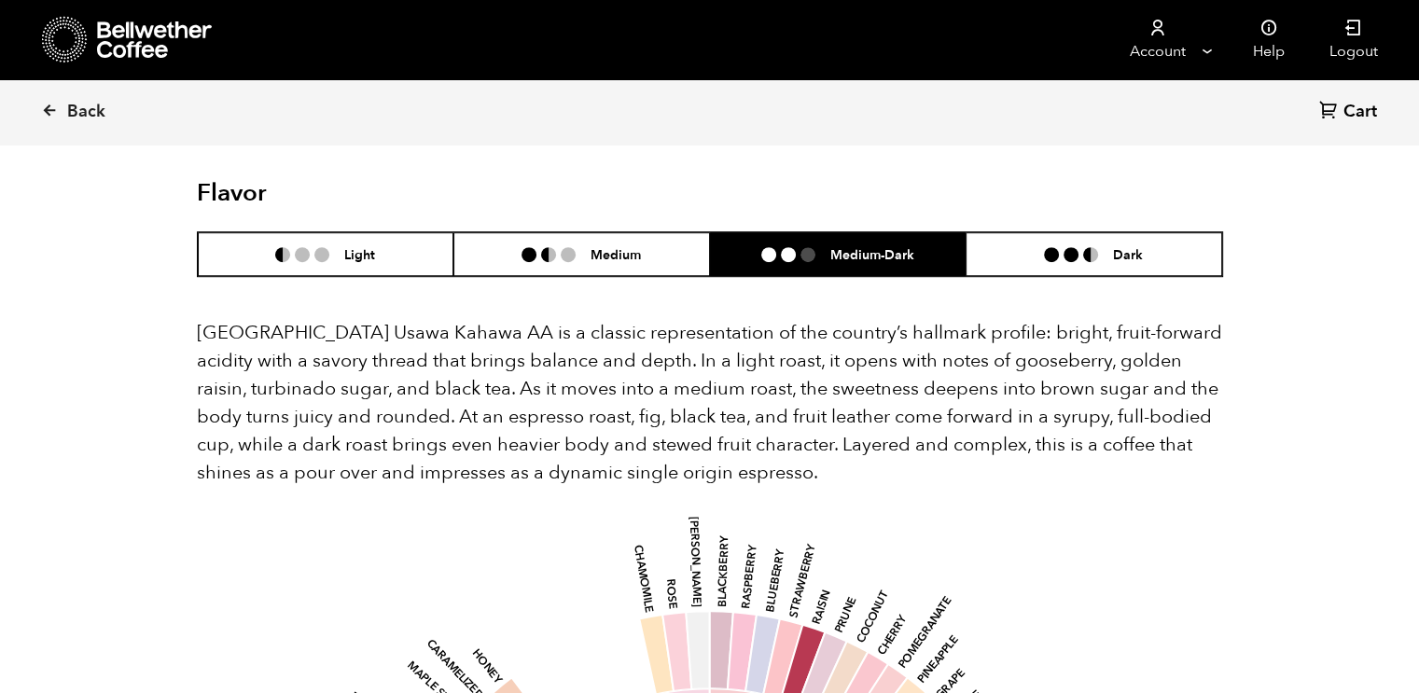
scroll to position [1140, 0]
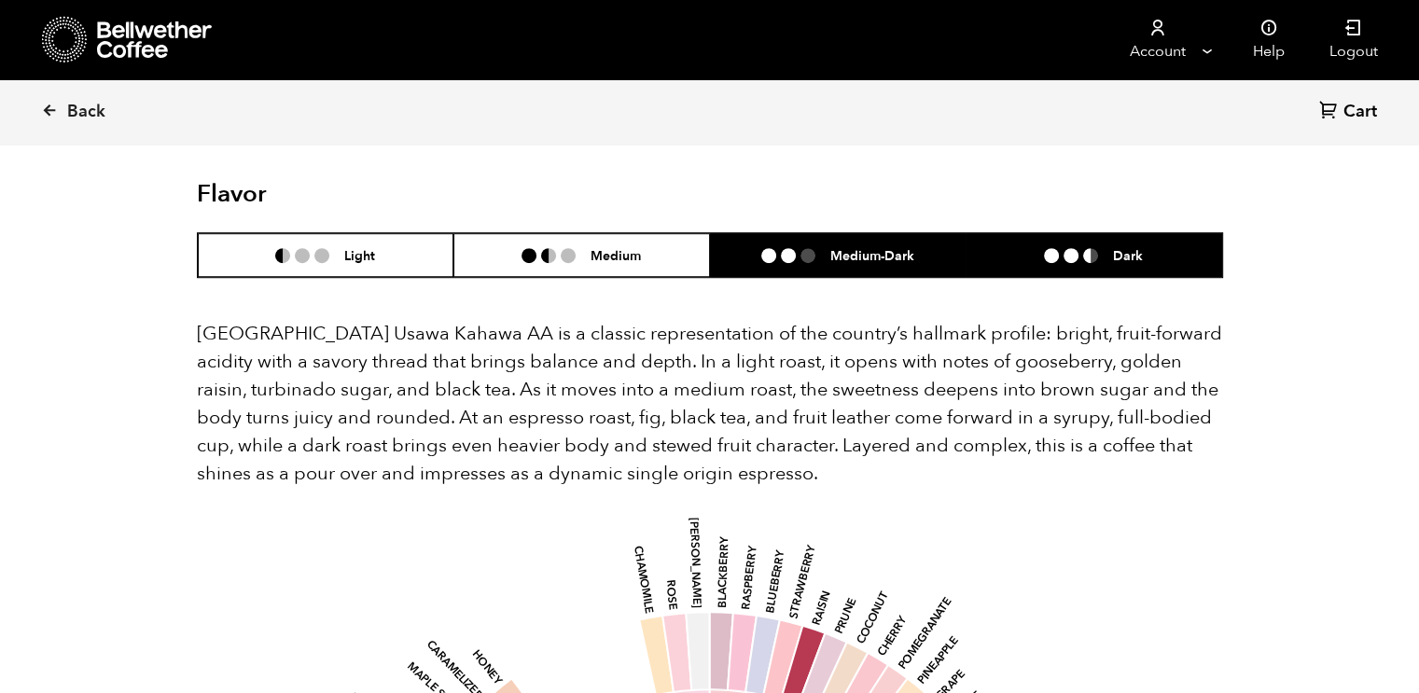
click at [1052, 248] on li at bounding box center [1051, 255] width 15 height 15
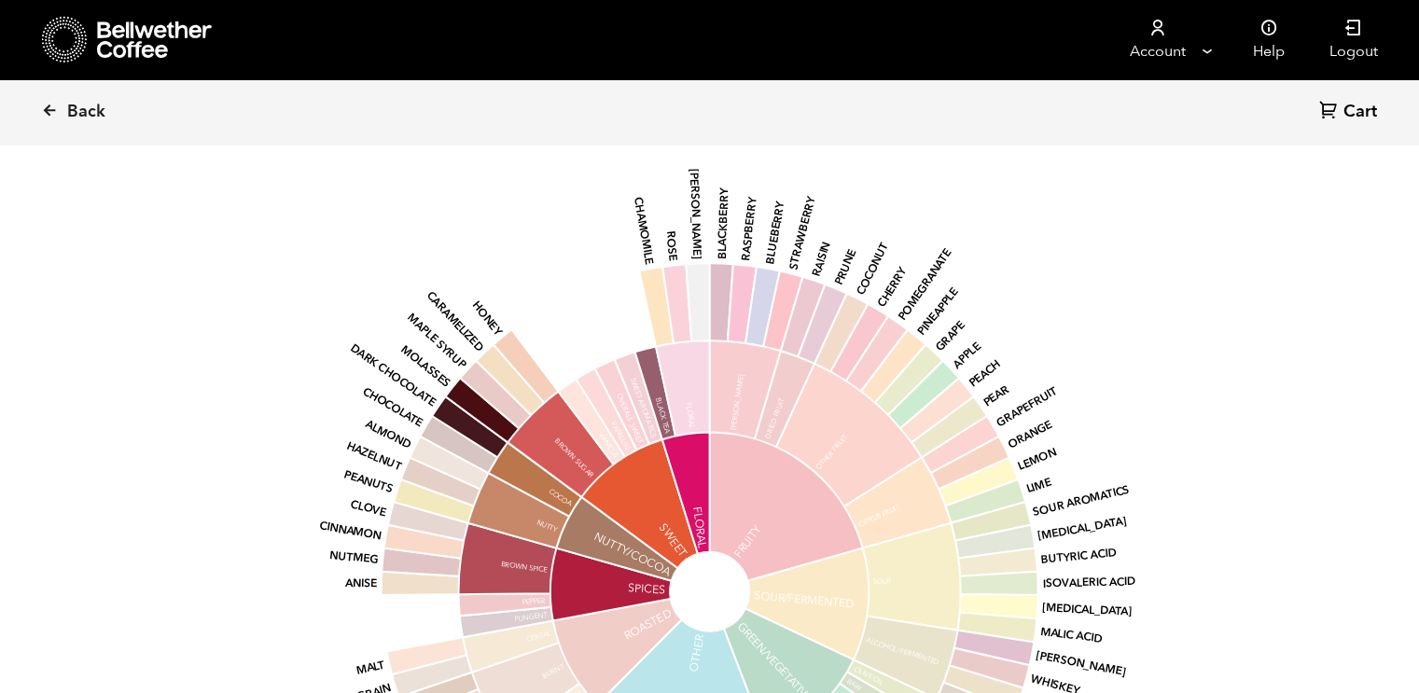
scroll to position [1489, 0]
